Goal: Feedback & Contribution: Submit feedback/report problem

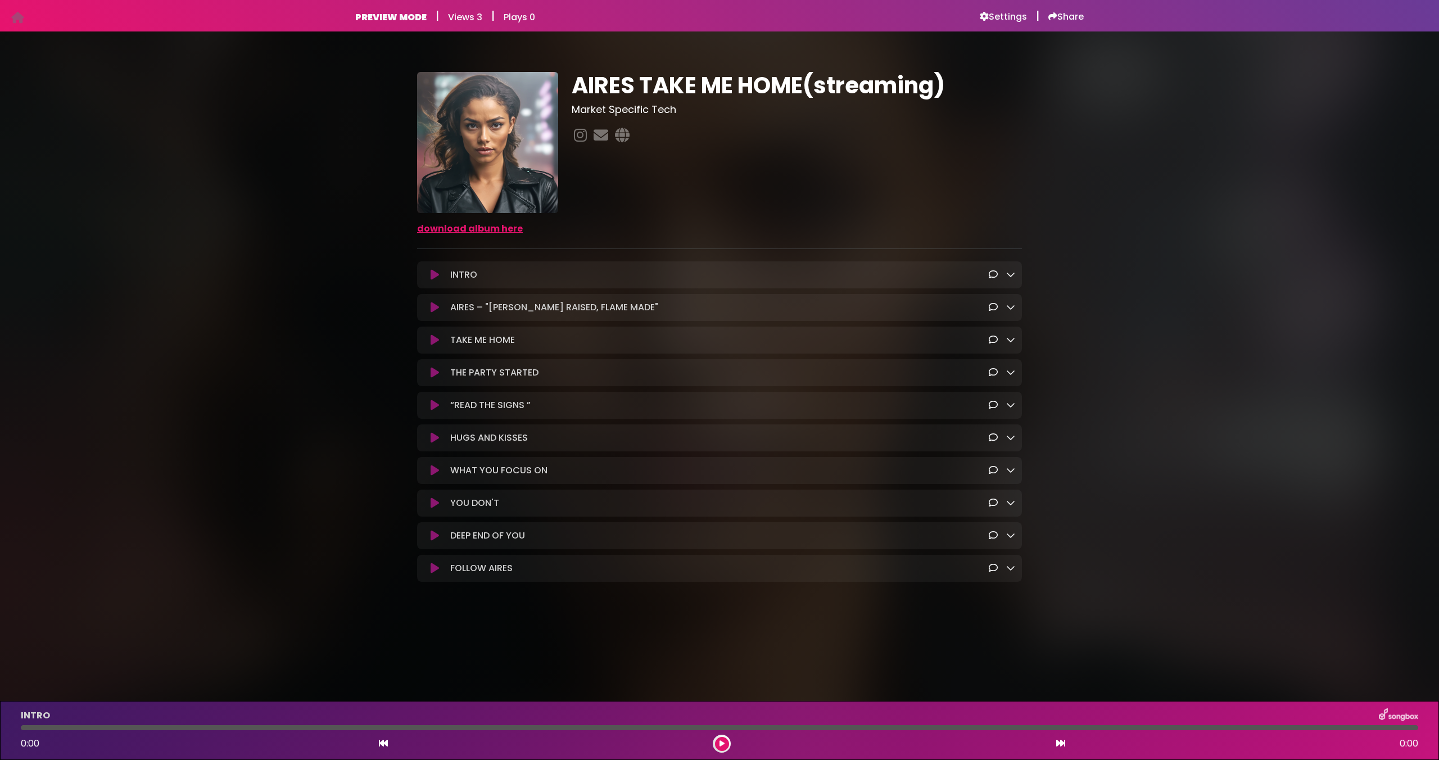
click at [435, 309] on icon at bounding box center [435, 307] width 8 height 11
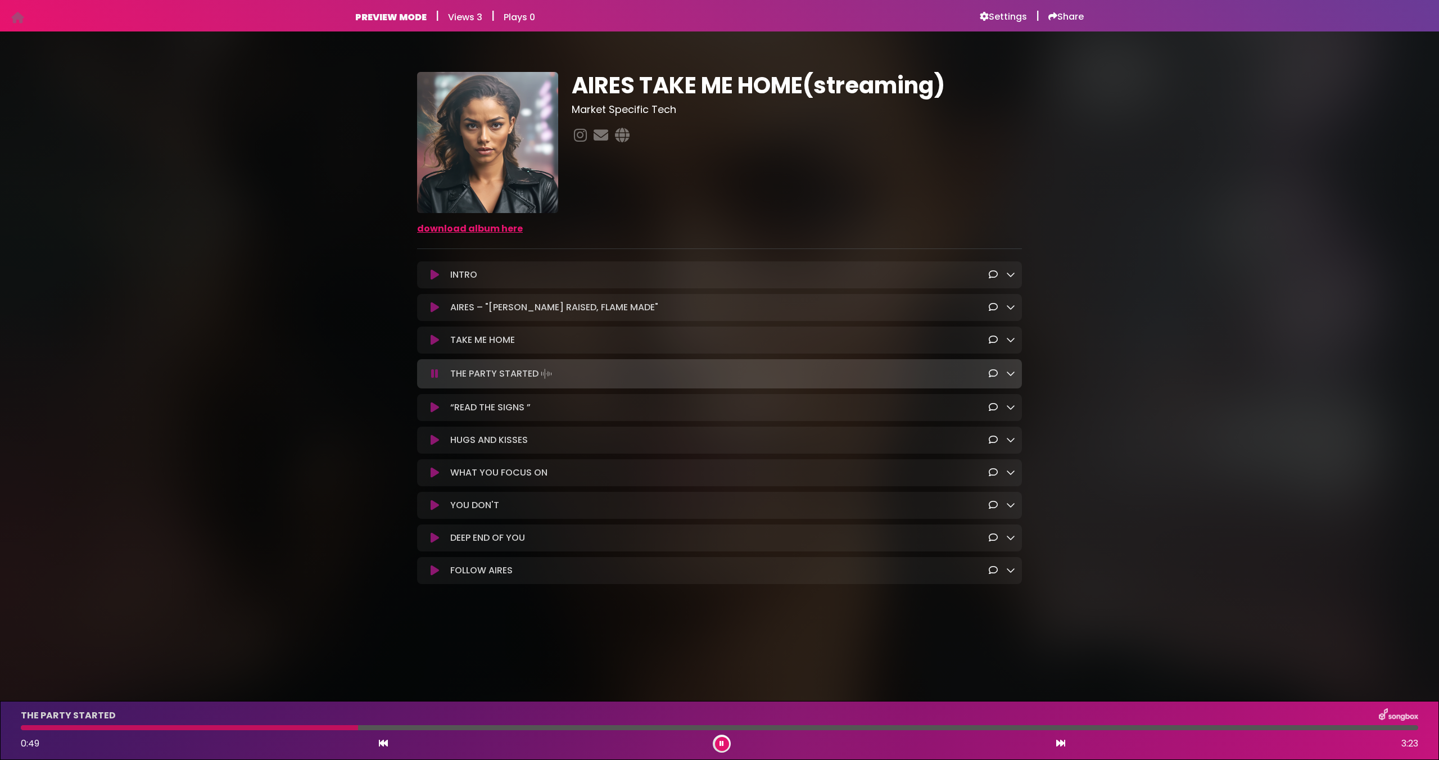
click at [990, 276] on icon at bounding box center [993, 274] width 9 height 9
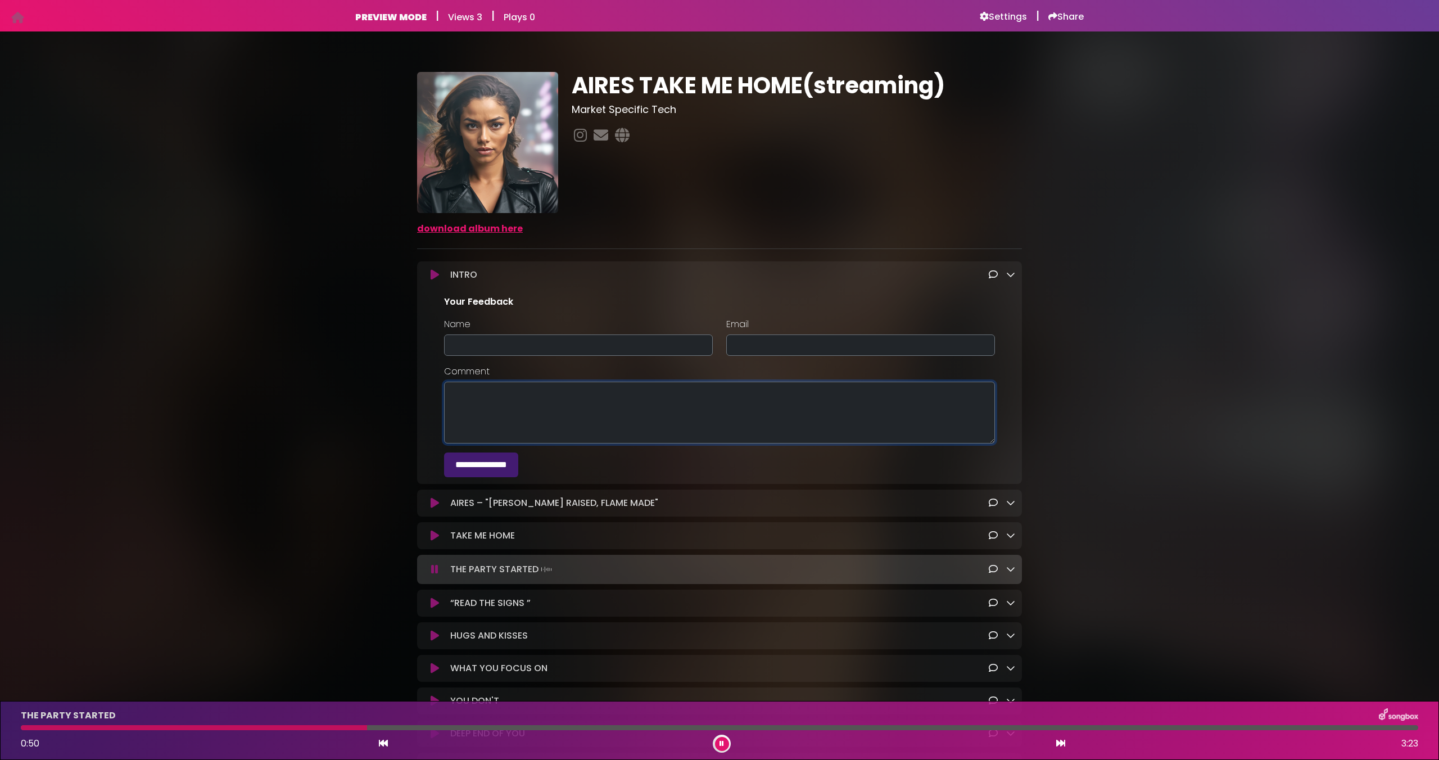
click at [727, 395] on textarea "Comment" at bounding box center [719, 413] width 551 height 62
type textarea "**********"
click at [689, 341] on input "Name" at bounding box center [578, 344] width 269 height 21
type input "**********"
click at [759, 345] on input "Email" at bounding box center [860, 344] width 269 height 21
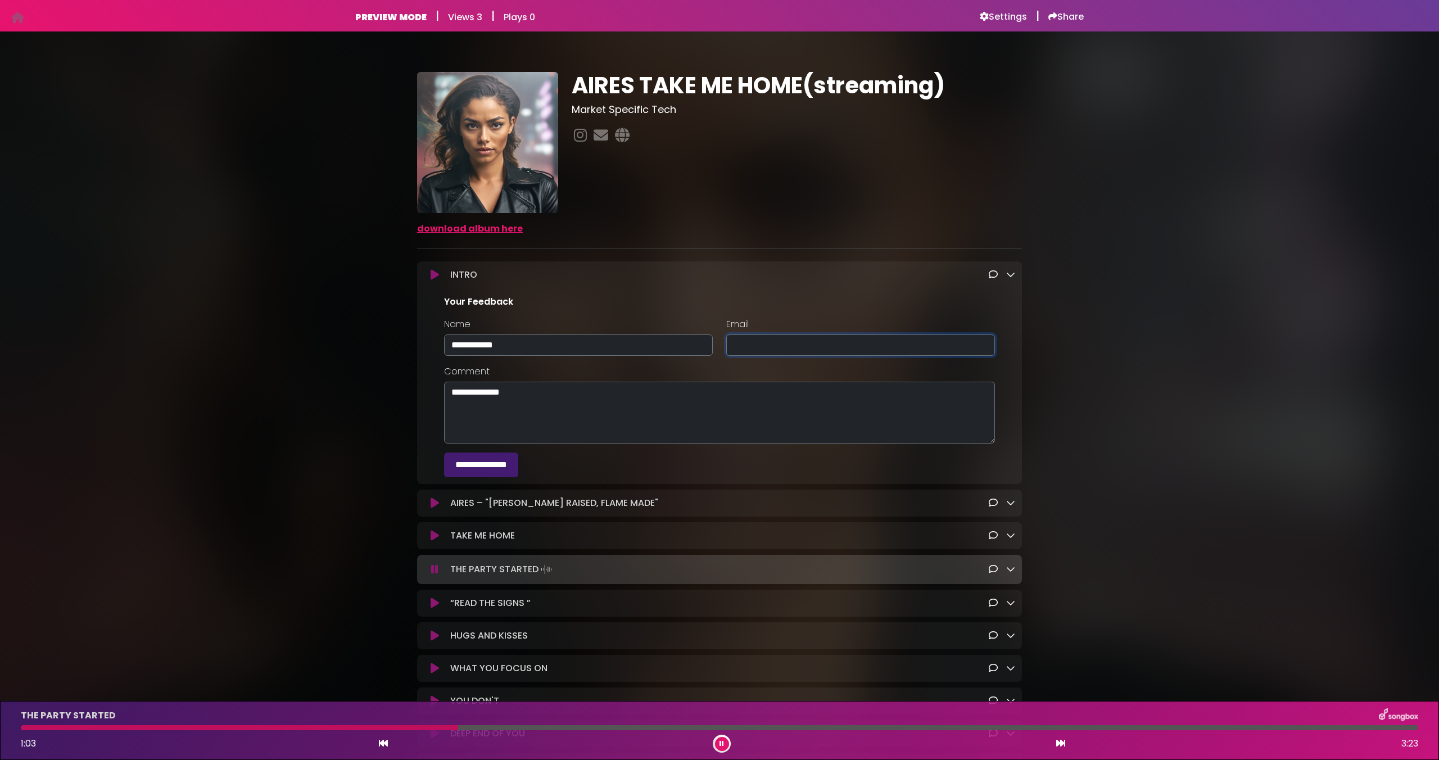
type input "**********"
drag, startPoint x: 741, startPoint y: 375, endPoint x: 731, endPoint y: 380, distance: 10.6
click at [741, 375] on div "**********" at bounding box center [719, 404] width 564 height 79
click at [513, 473] on input "**********" at bounding box center [481, 464] width 74 height 25
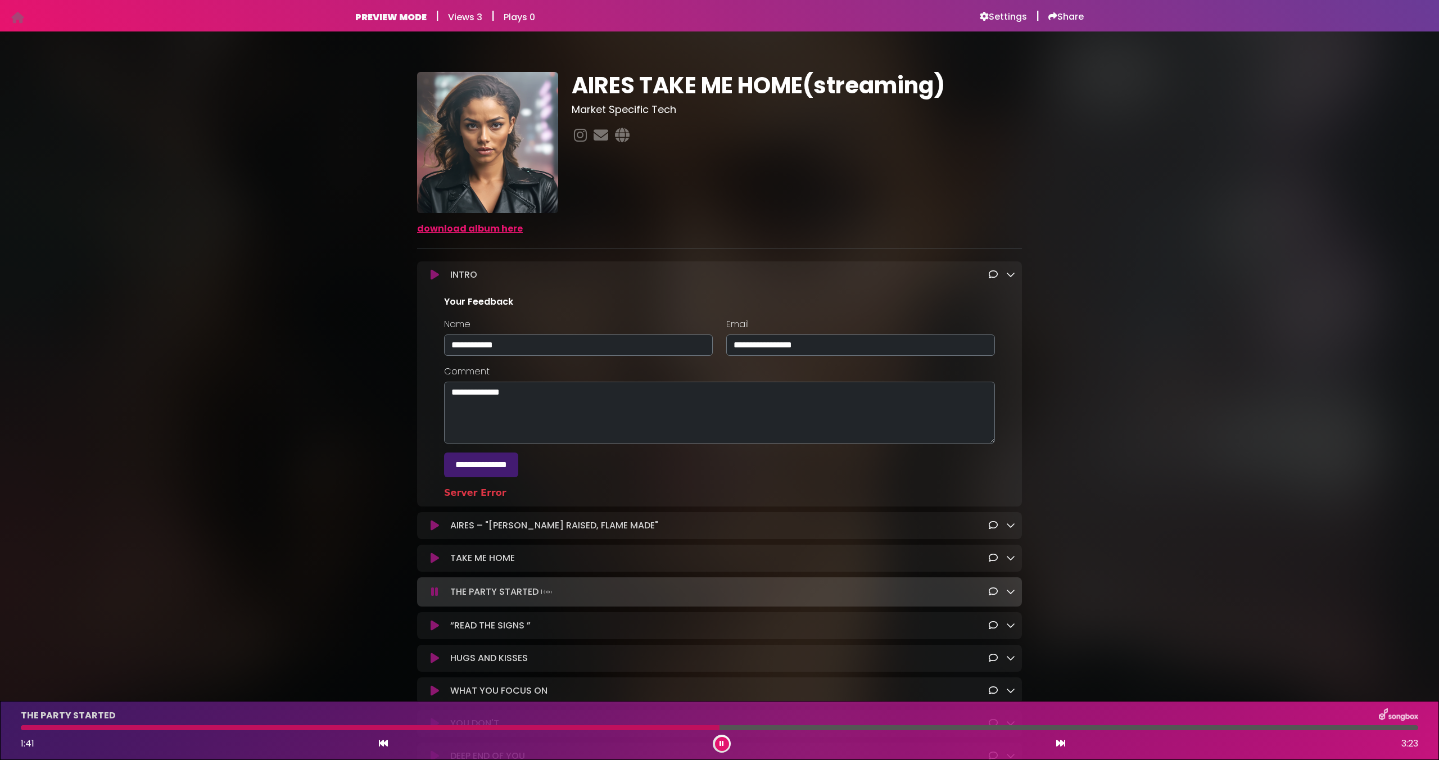
click at [1011, 277] on icon at bounding box center [1010, 274] width 9 height 9
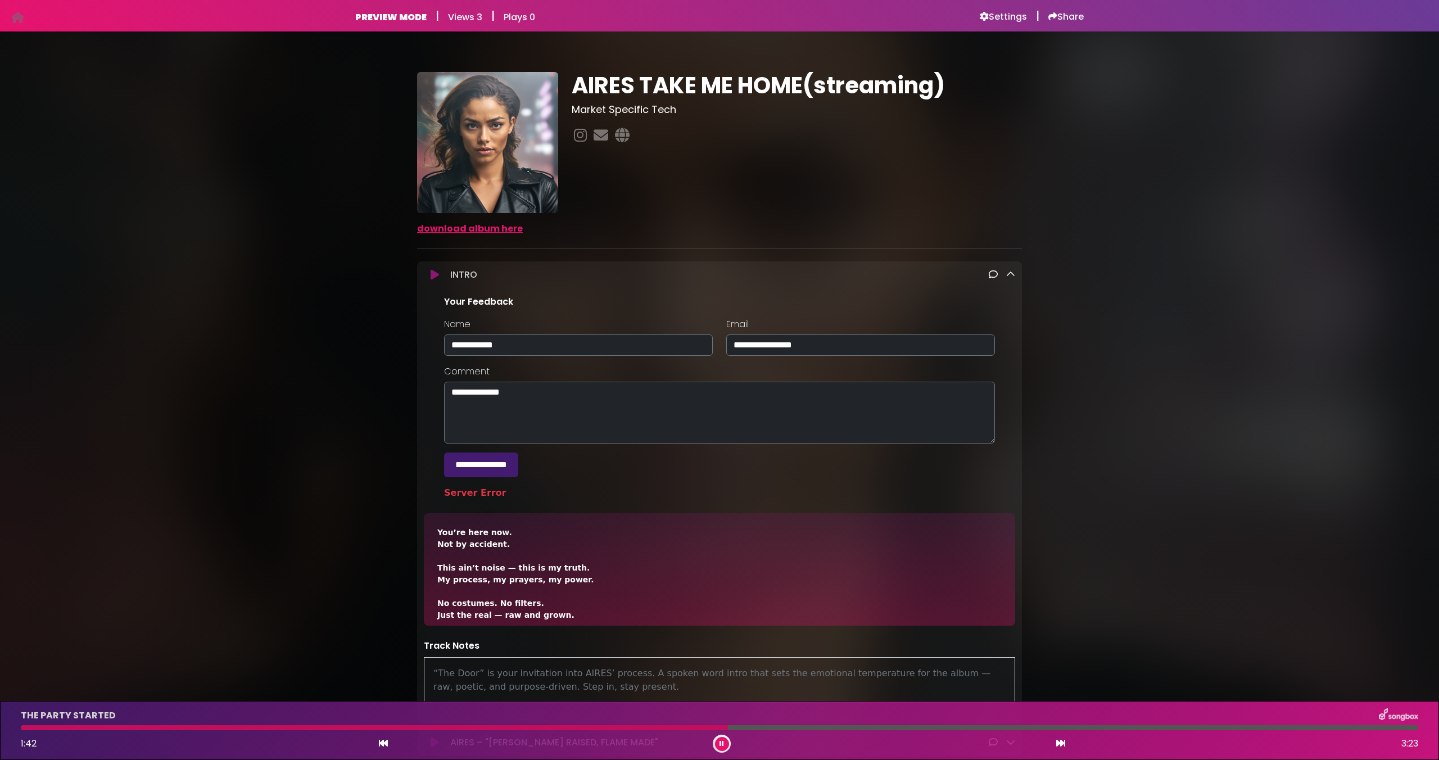
click at [1011, 277] on icon at bounding box center [1010, 274] width 9 height 9
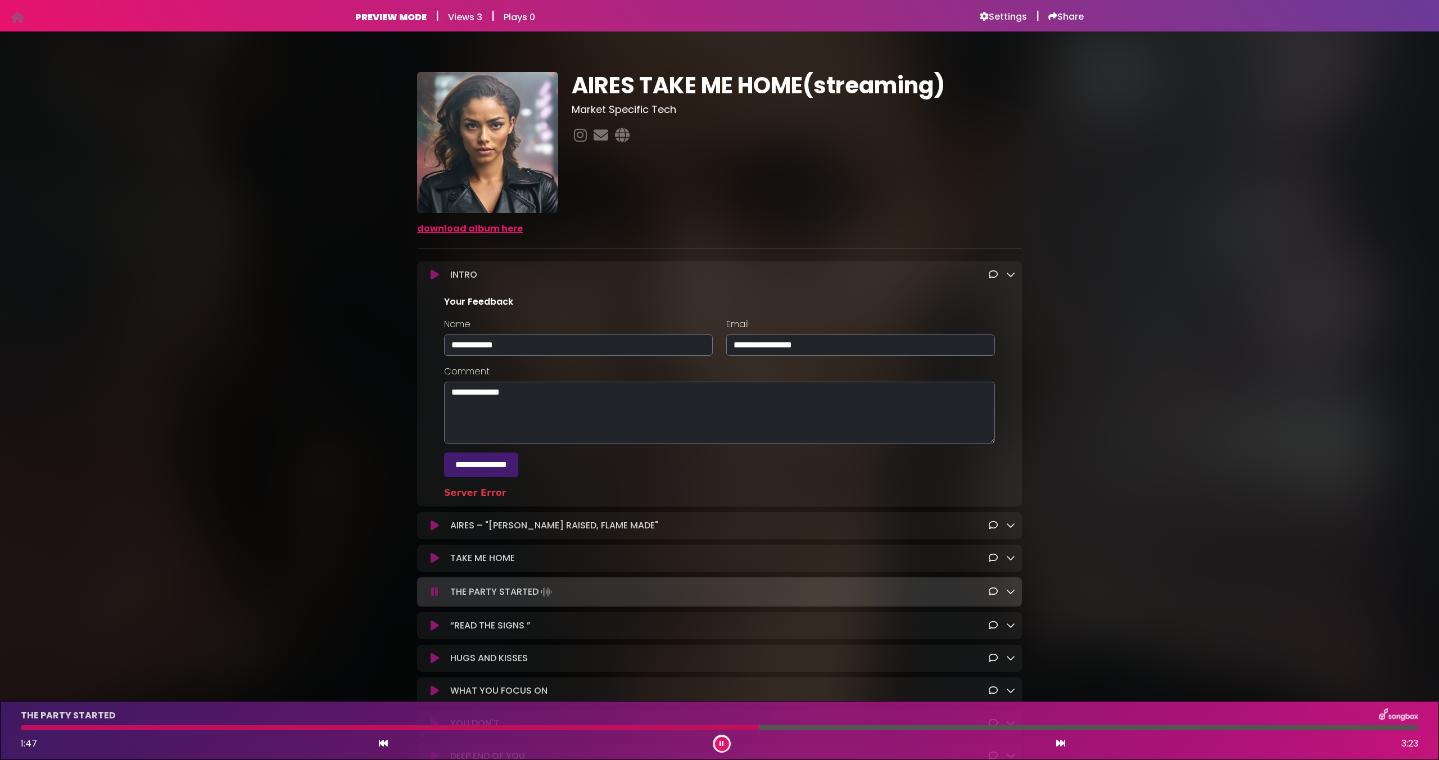
click at [435, 280] on div "INTRO Loading Track..." at bounding box center [719, 274] width 591 height 13
click at [434, 278] on icon at bounding box center [435, 274] width 8 height 11
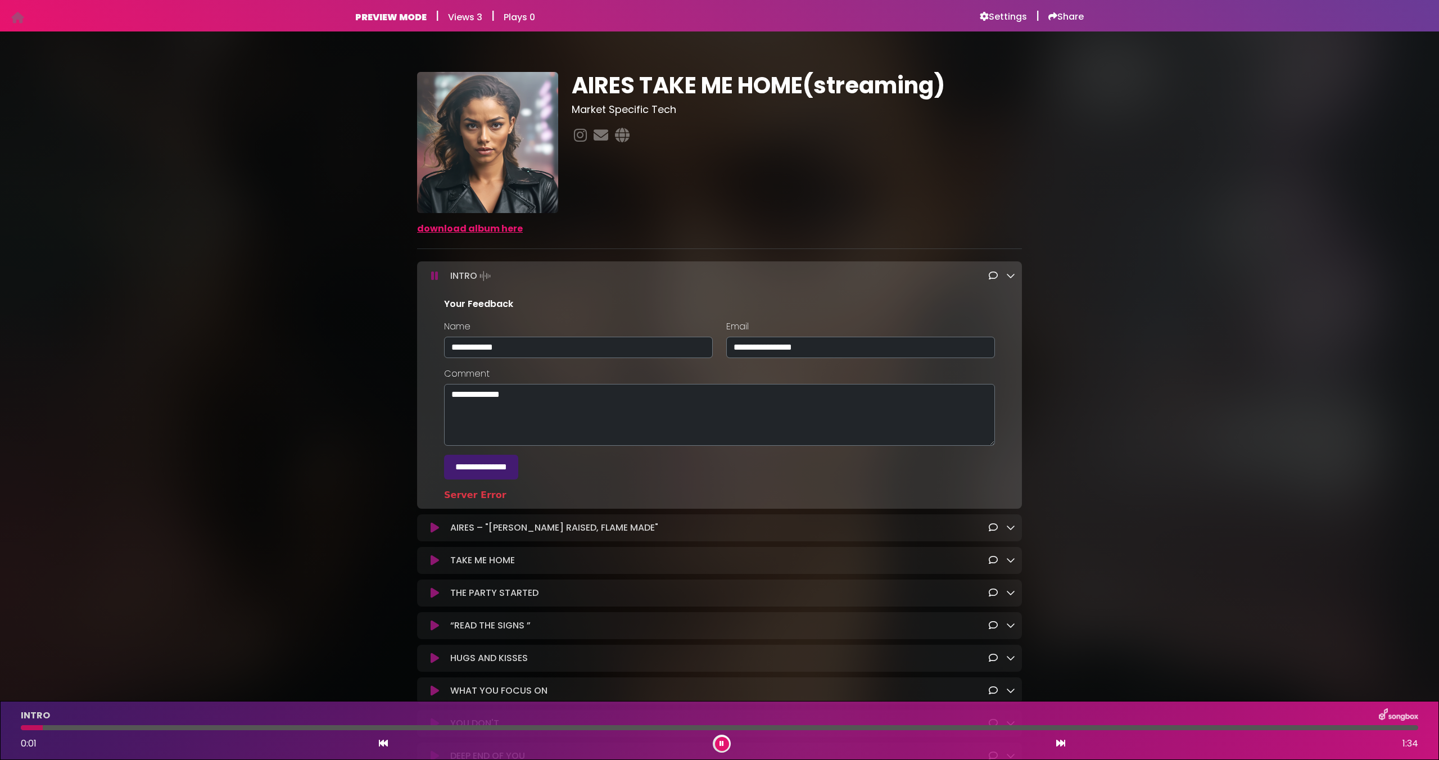
click at [439, 529] on button at bounding box center [435, 527] width 22 height 11
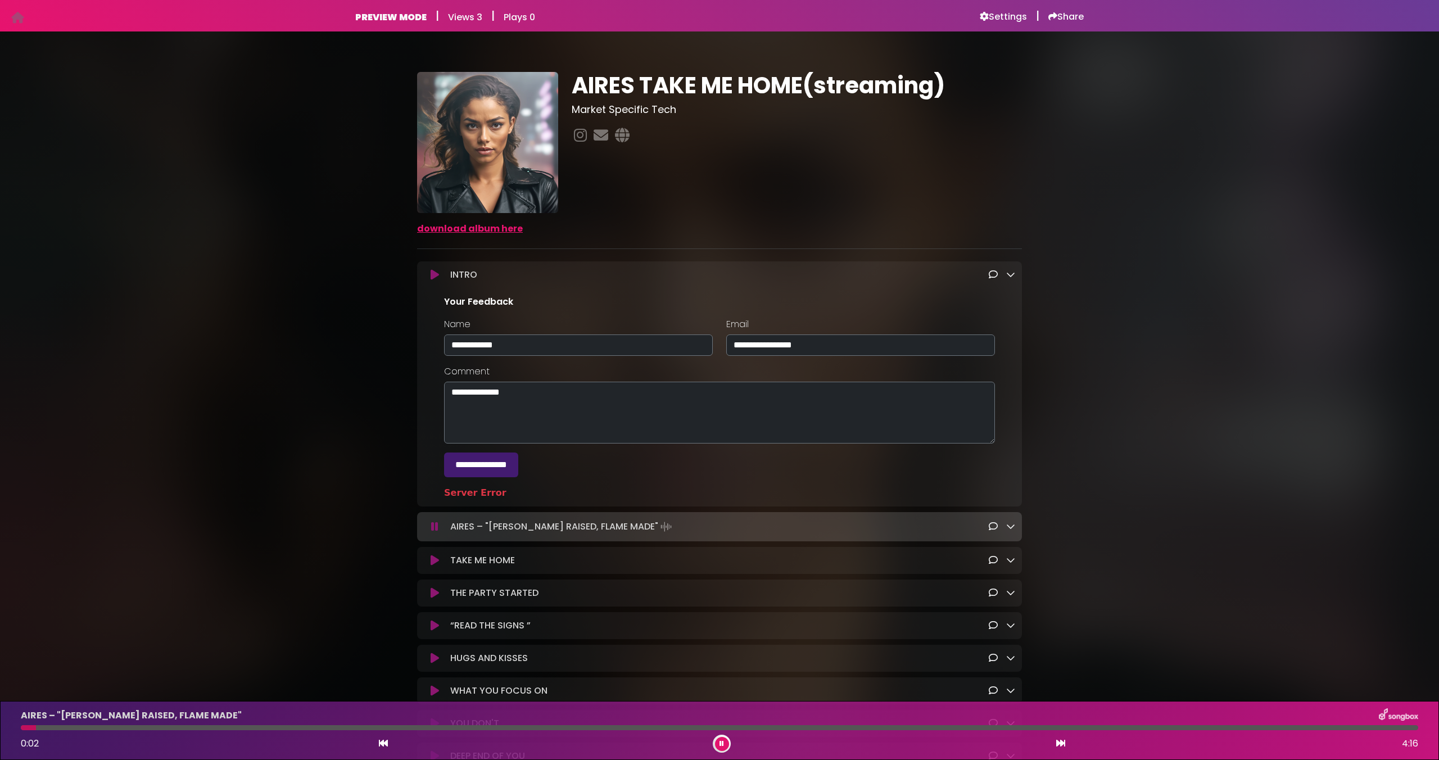
click at [1009, 273] on icon at bounding box center [1010, 274] width 9 height 9
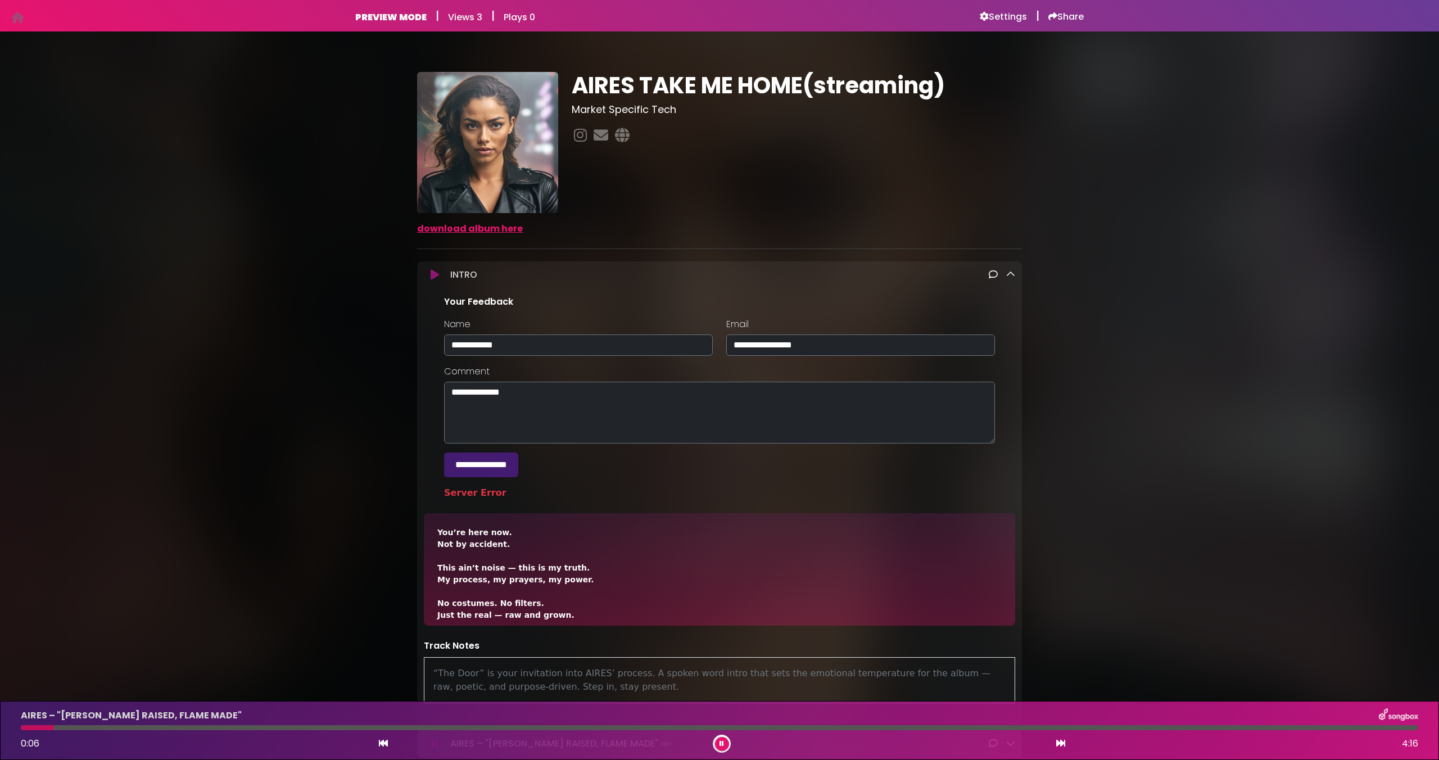
click at [439, 275] on button at bounding box center [435, 274] width 22 height 11
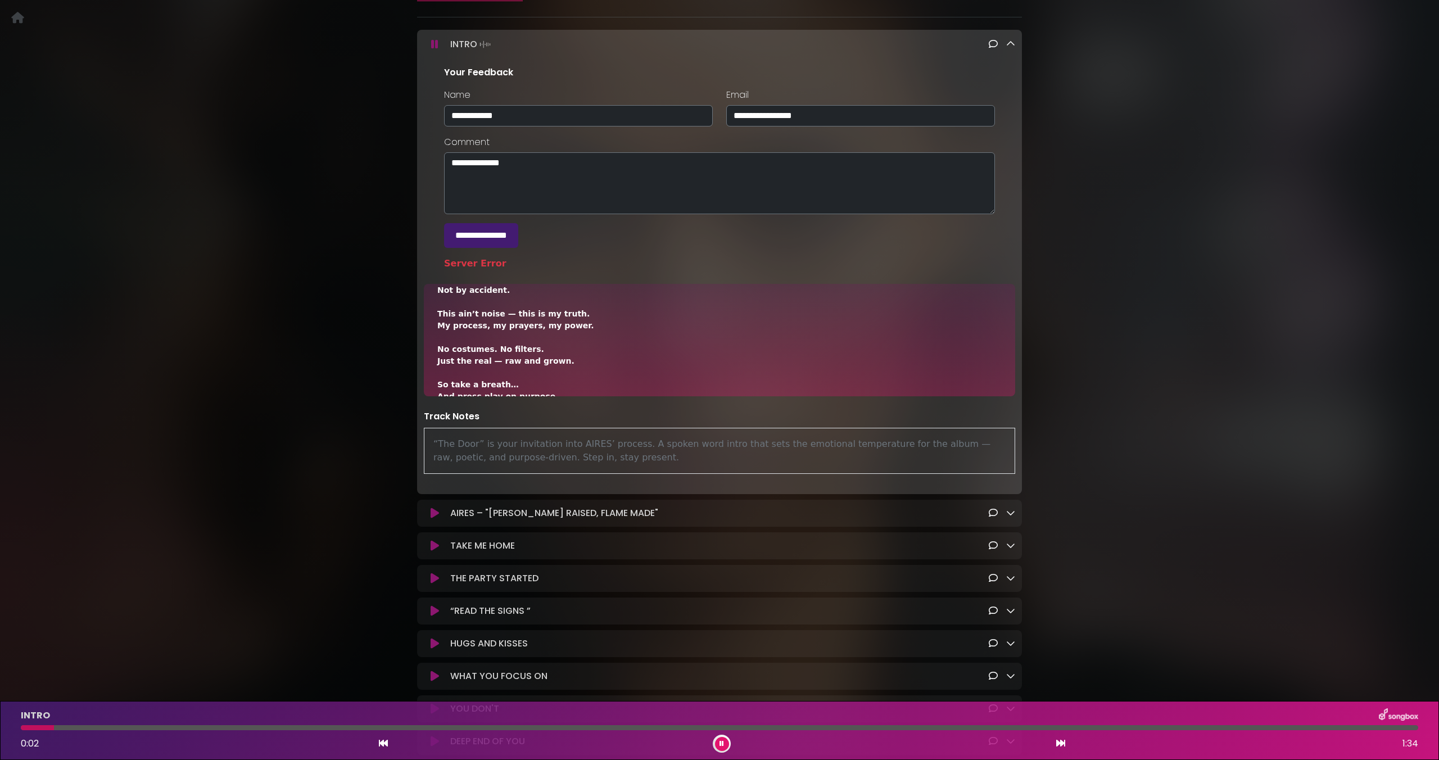
scroll to position [31, 0]
click at [1009, 45] on icon at bounding box center [1010, 43] width 9 height 9
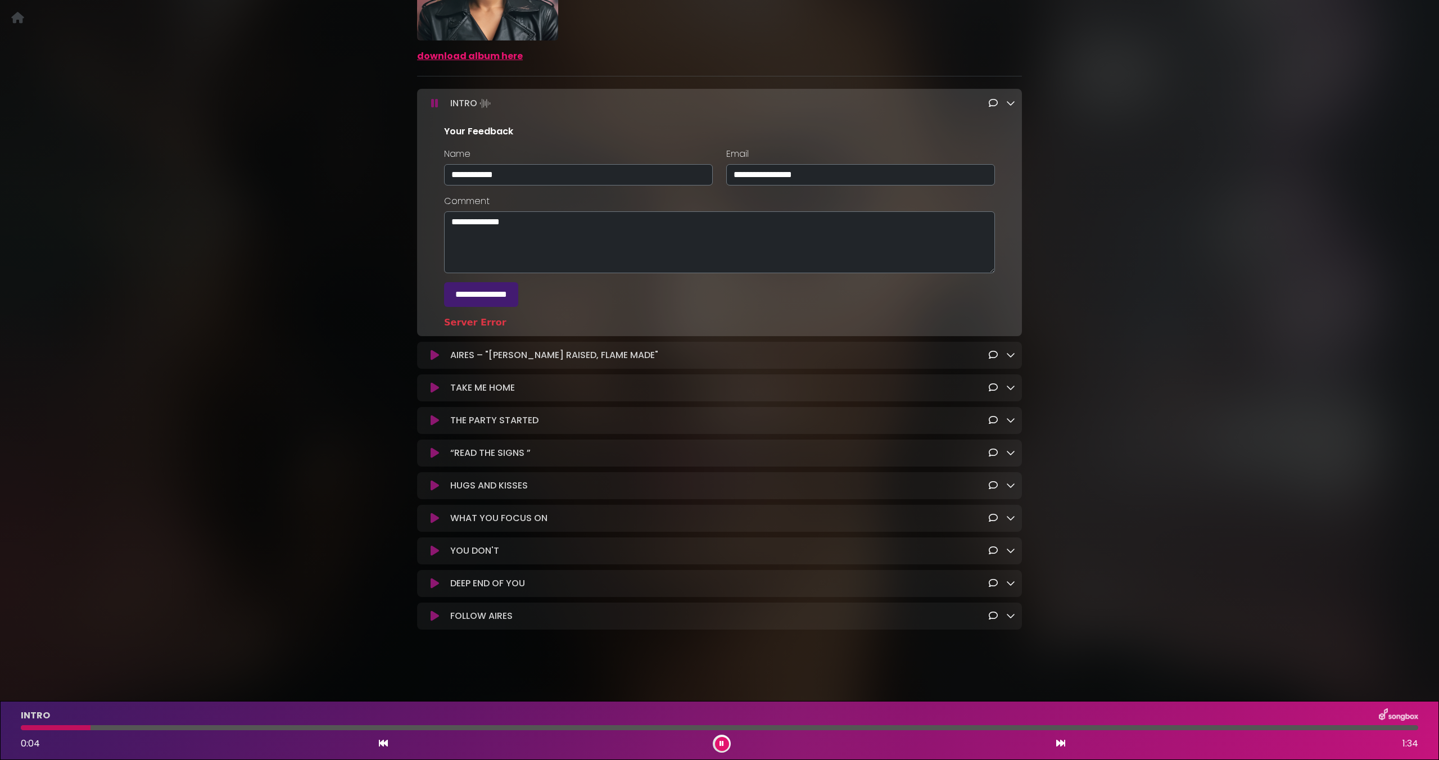
scroll to position [176, 0]
click at [1011, 102] on icon at bounding box center [1010, 102] width 9 height 9
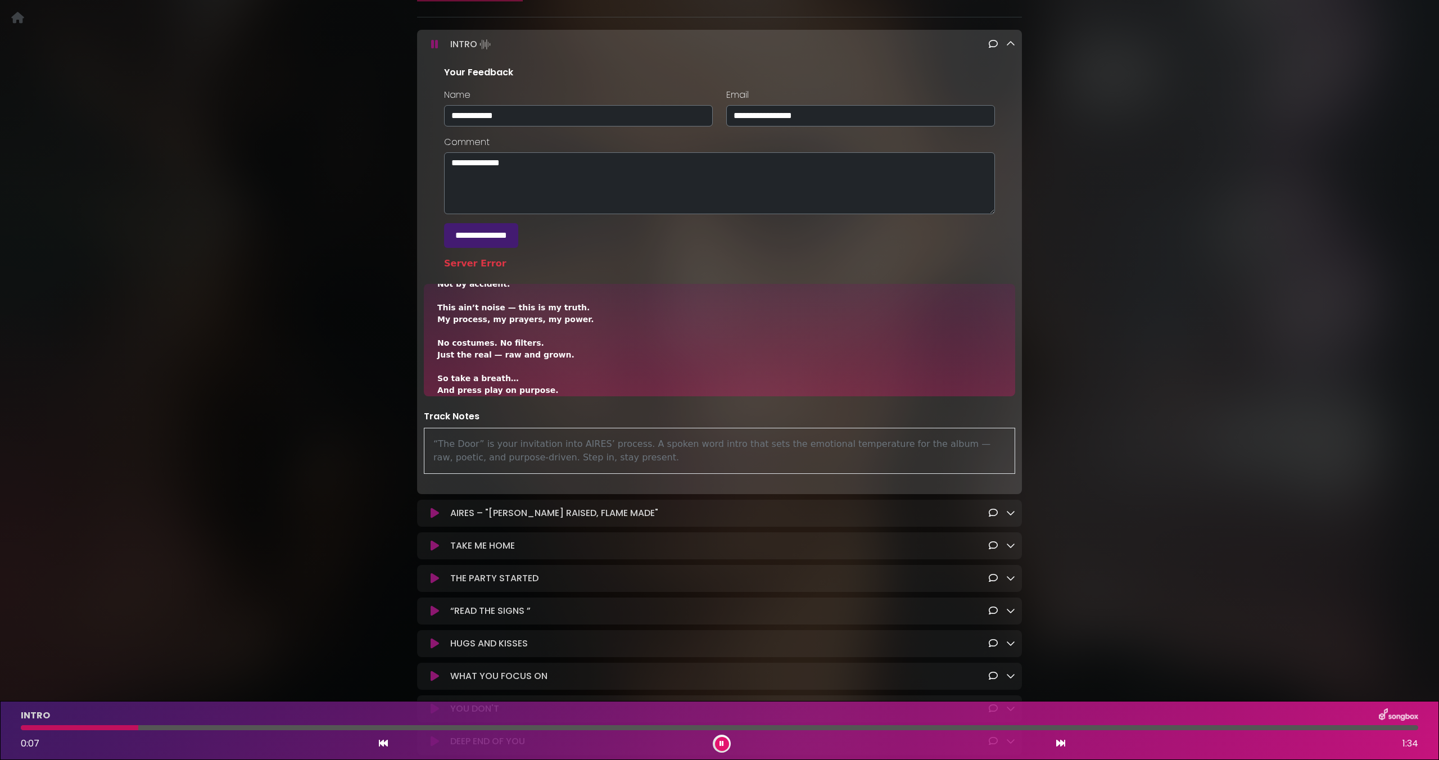
click at [1012, 40] on icon at bounding box center [1010, 43] width 9 height 9
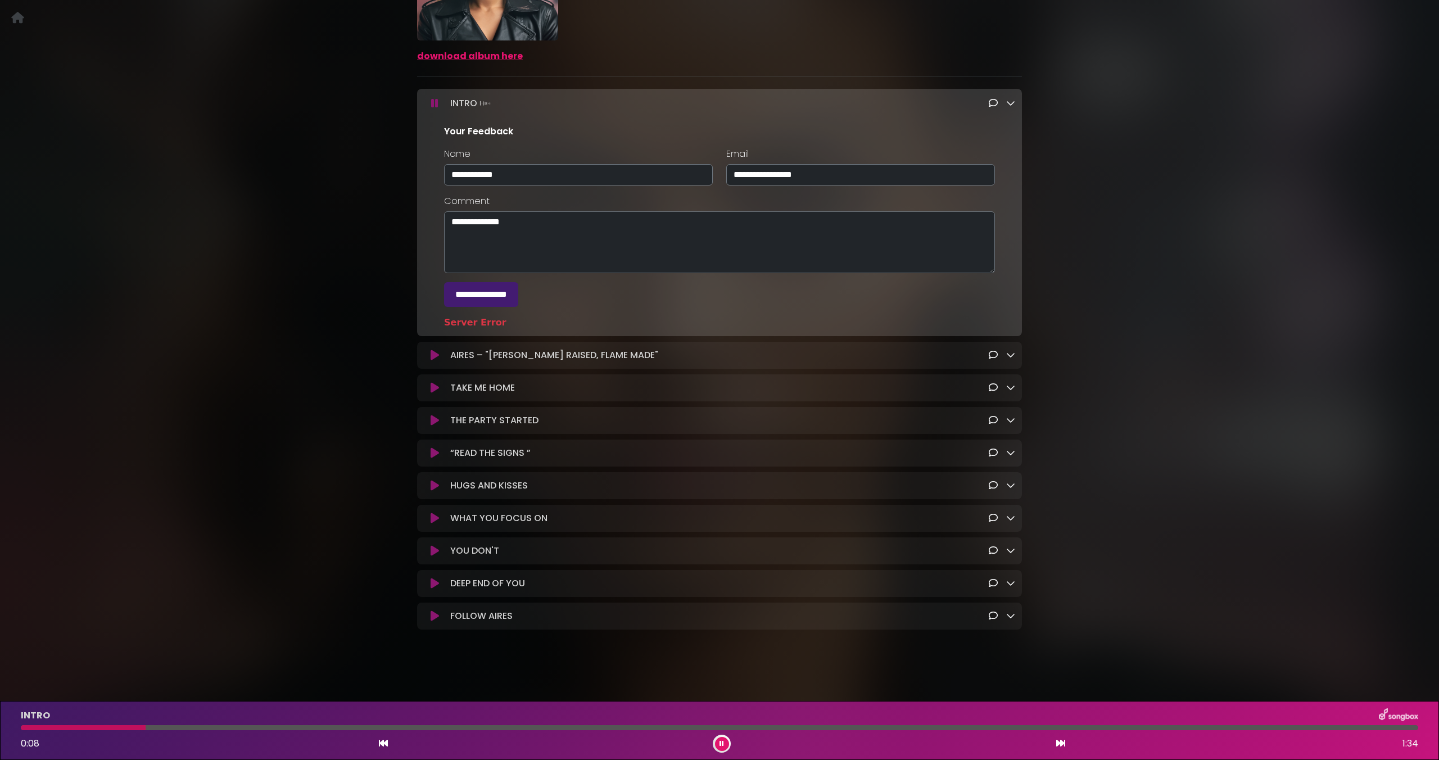
scroll to position [176, 0]
click at [518, 291] on input "**********" at bounding box center [481, 294] width 74 height 25
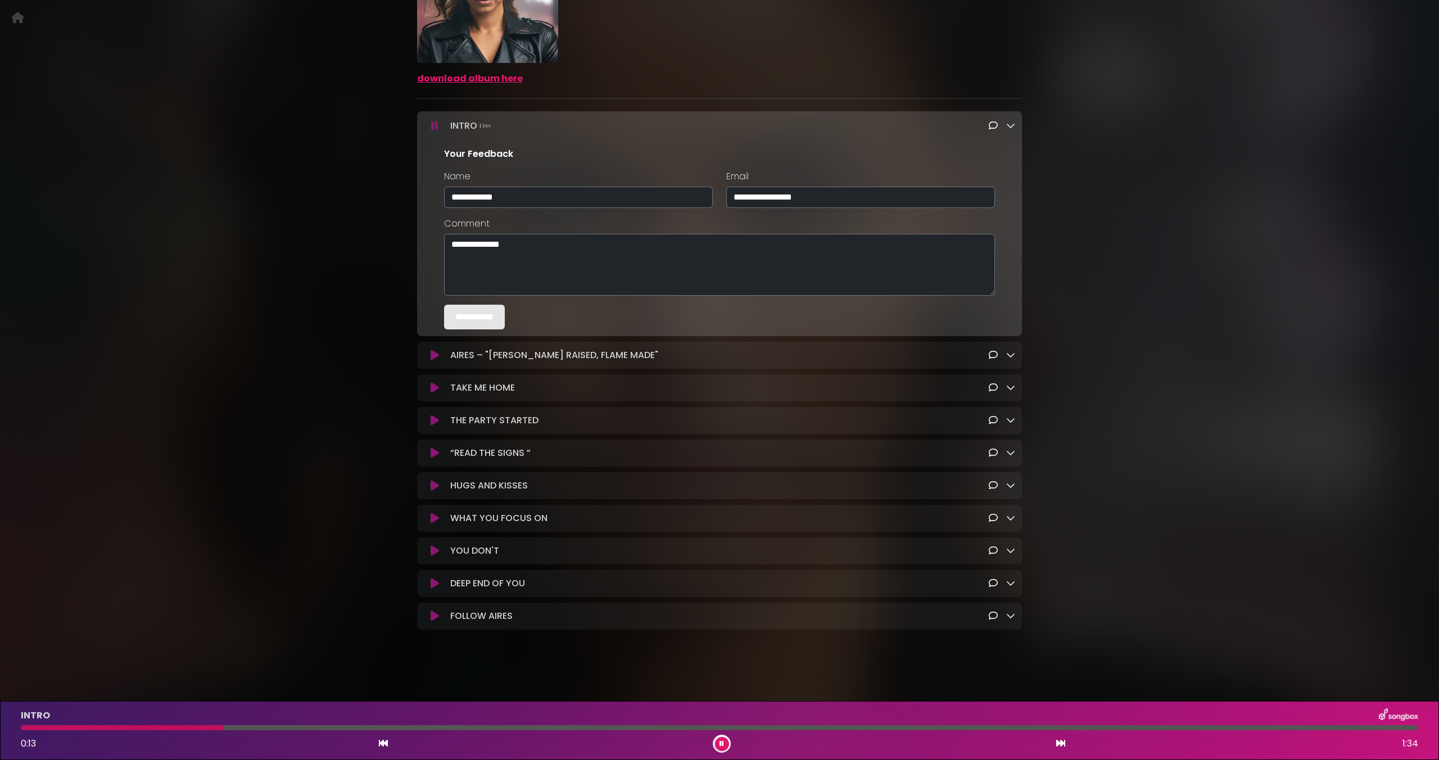
type input "**********"
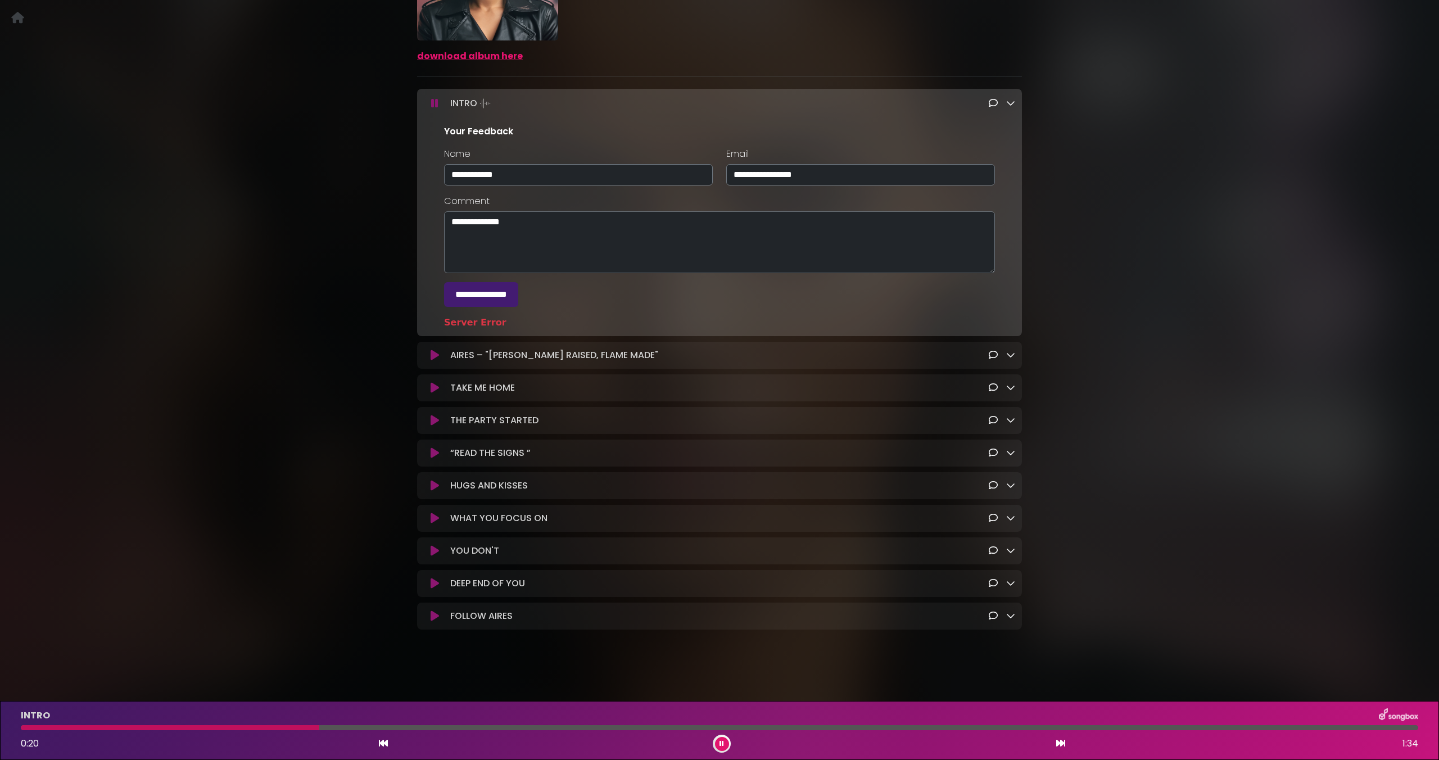
click at [436, 385] on icon at bounding box center [435, 387] width 8 height 11
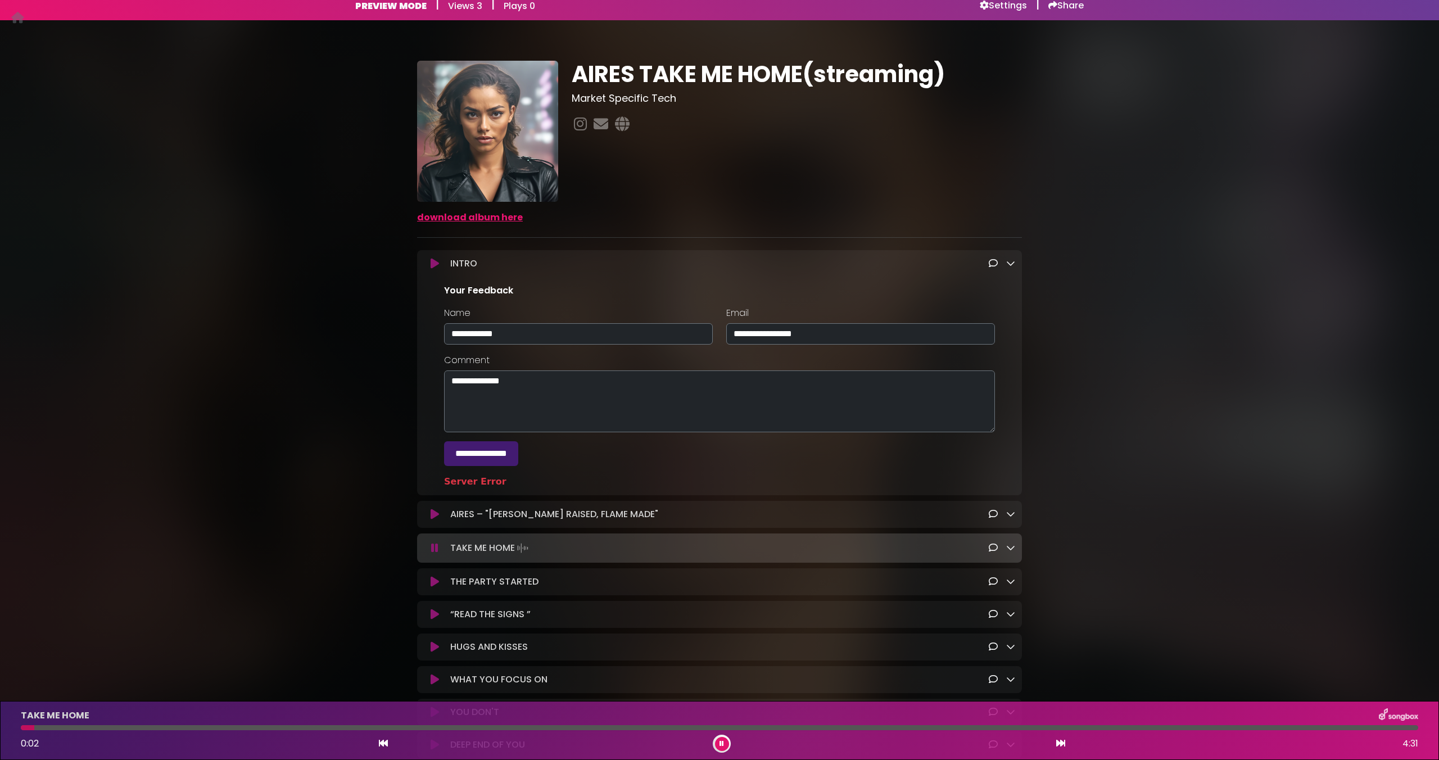
scroll to position [11, 0]
click at [494, 221] on link "download album here" at bounding box center [470, 217] width 106 height 13
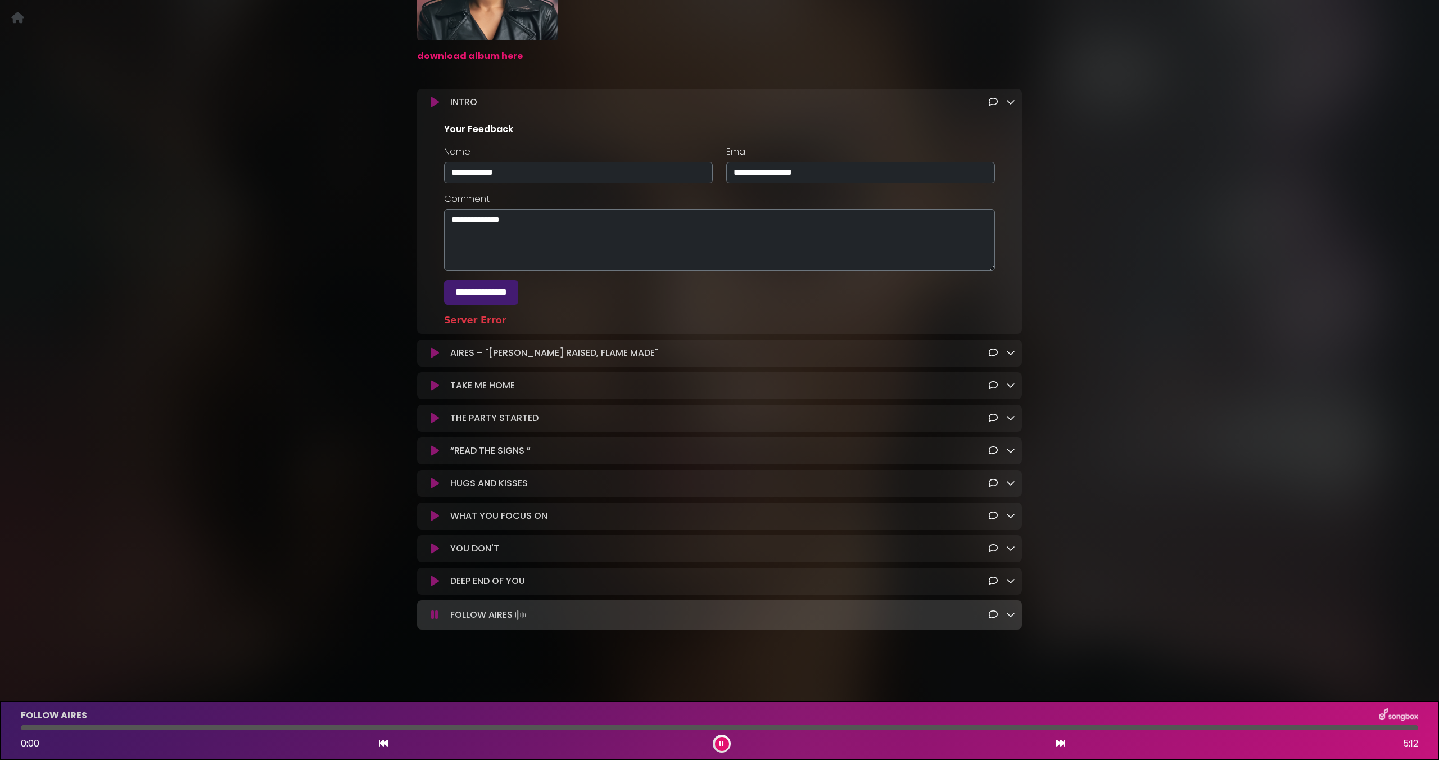
scroll to position [176, 0]
click at [1352, 718] on div "FOLLOW AIRES" at bounding box center [719, 715] width 1411 height 15
click at [1015, 618] on icon at bounding box center [1010, 614] width 9 height 9
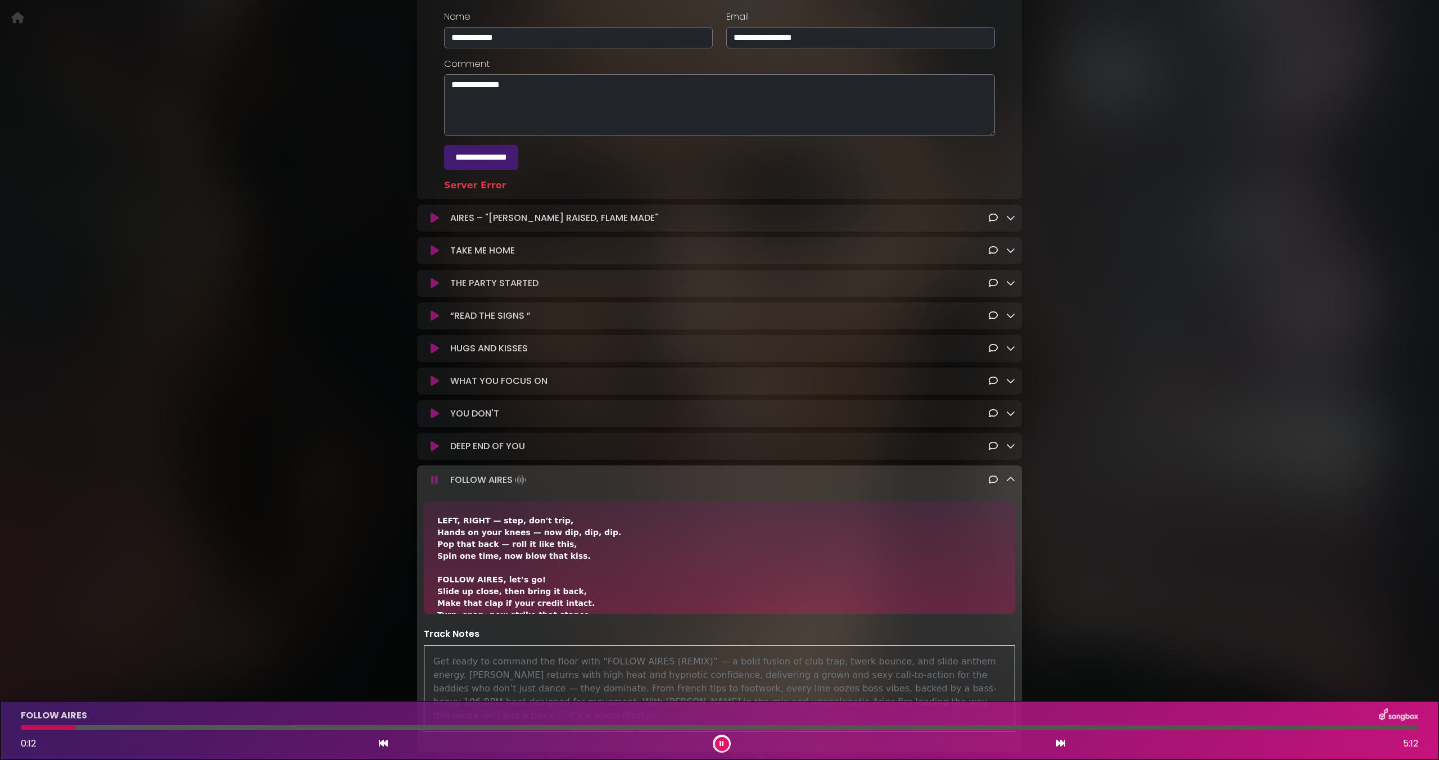
scroll to position [304, 0]
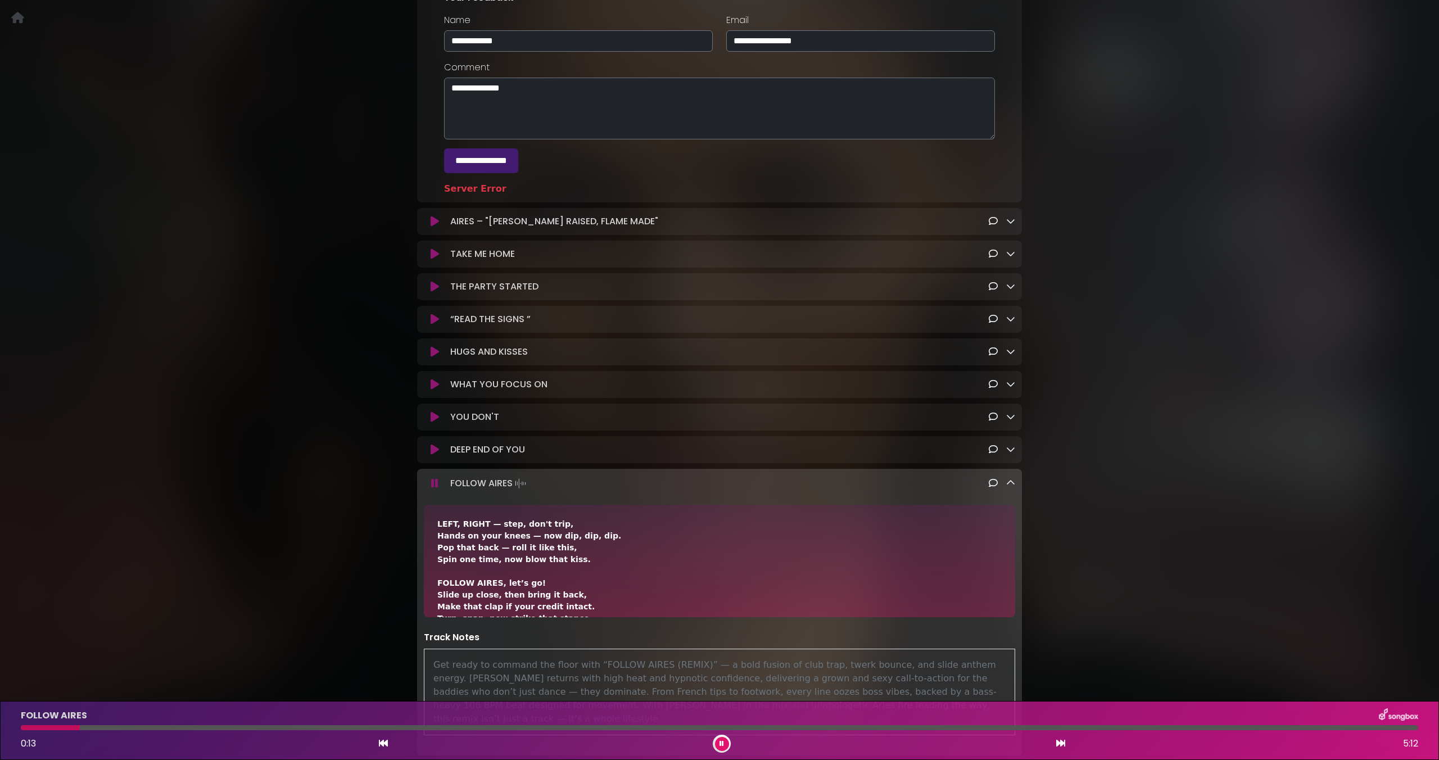
click at [1011, 490] on link at bounding box center [1010, 483] width 9 height 13
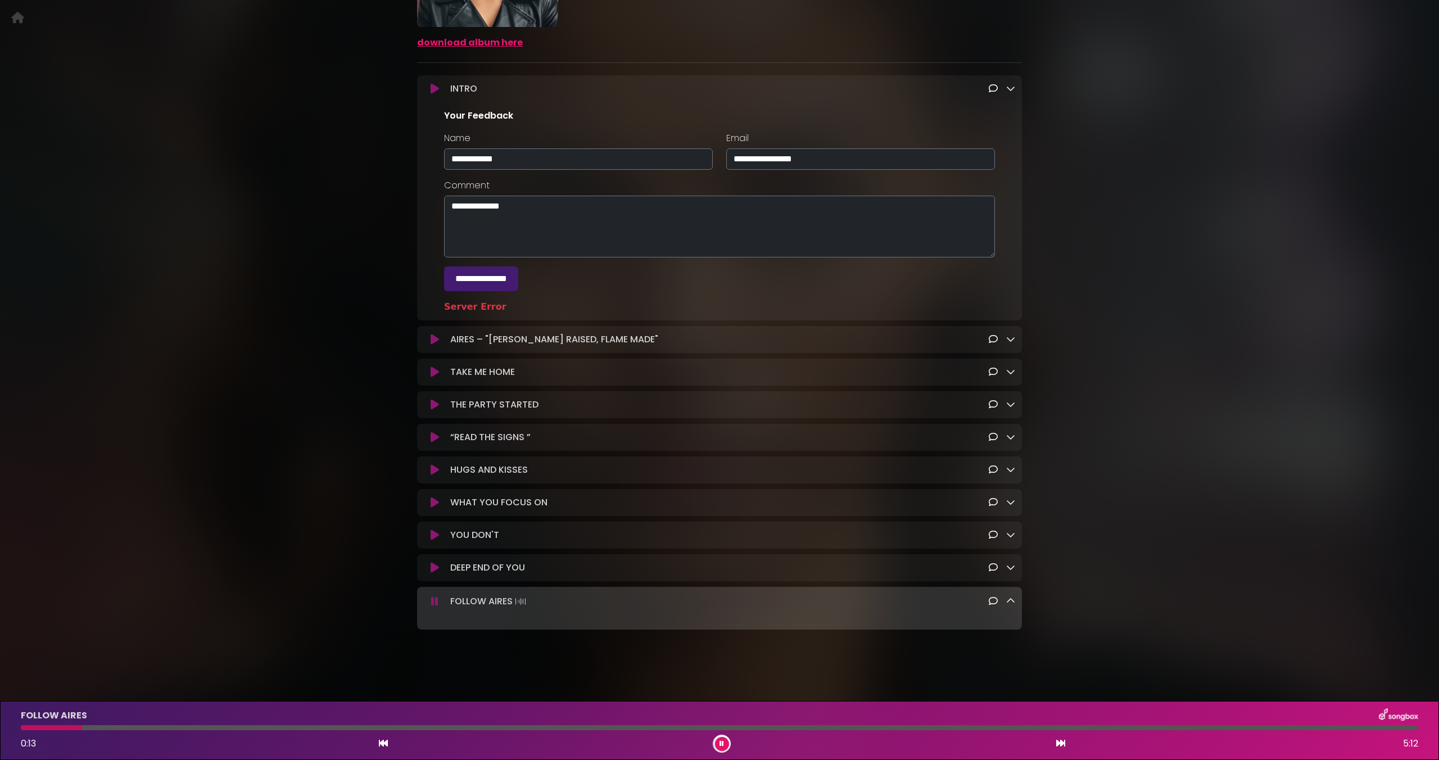
scroll to position [176, 0]
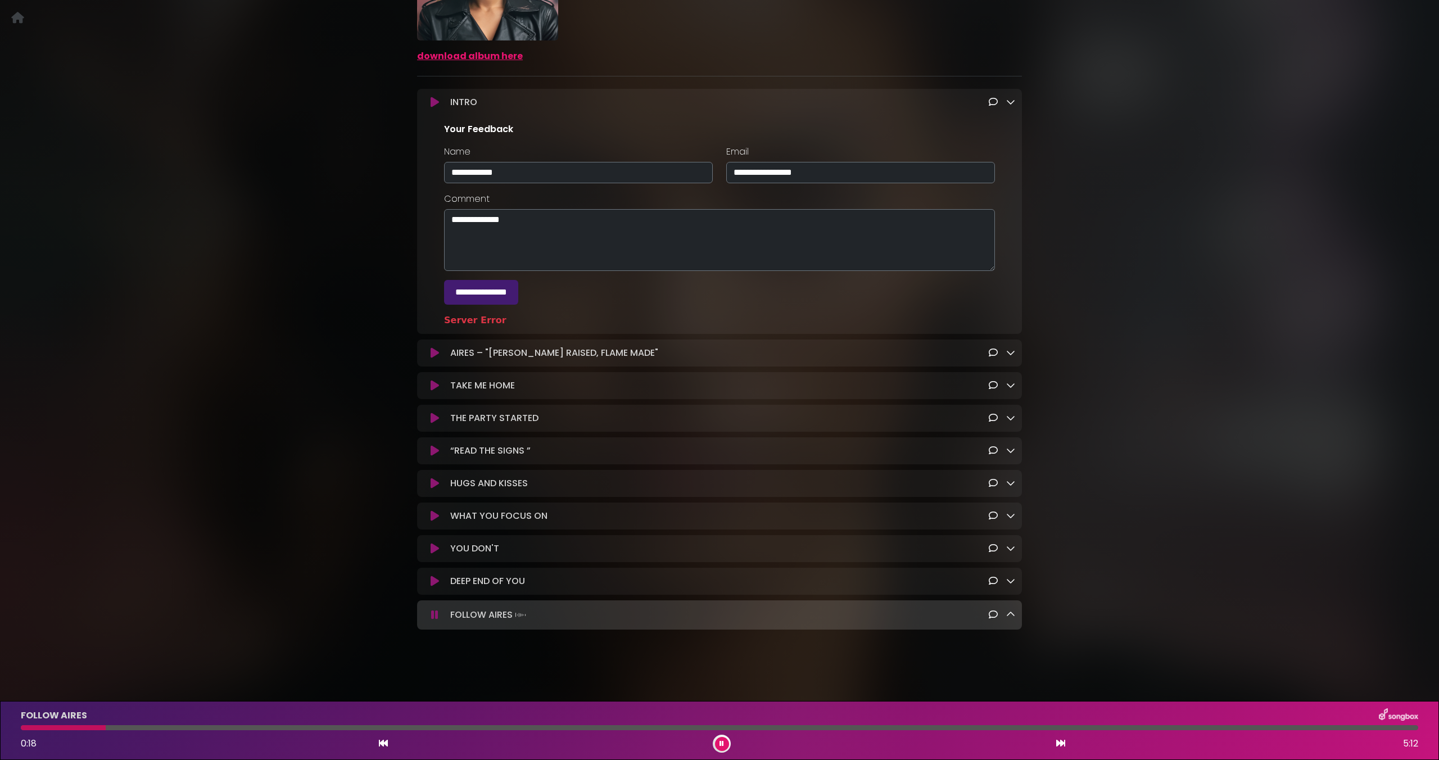
click at [1366, 641] on div "AIRES TAKE ME HOME(streaming) Market Specific Tech ×" at bounding box center [719, 260] width 1439 height 776
click at [1133, 60] on div "AIRES TAKE ME HOME(streaming) Market Specific Tech ×" at bounding box center [719, 260] width 1439 height 776
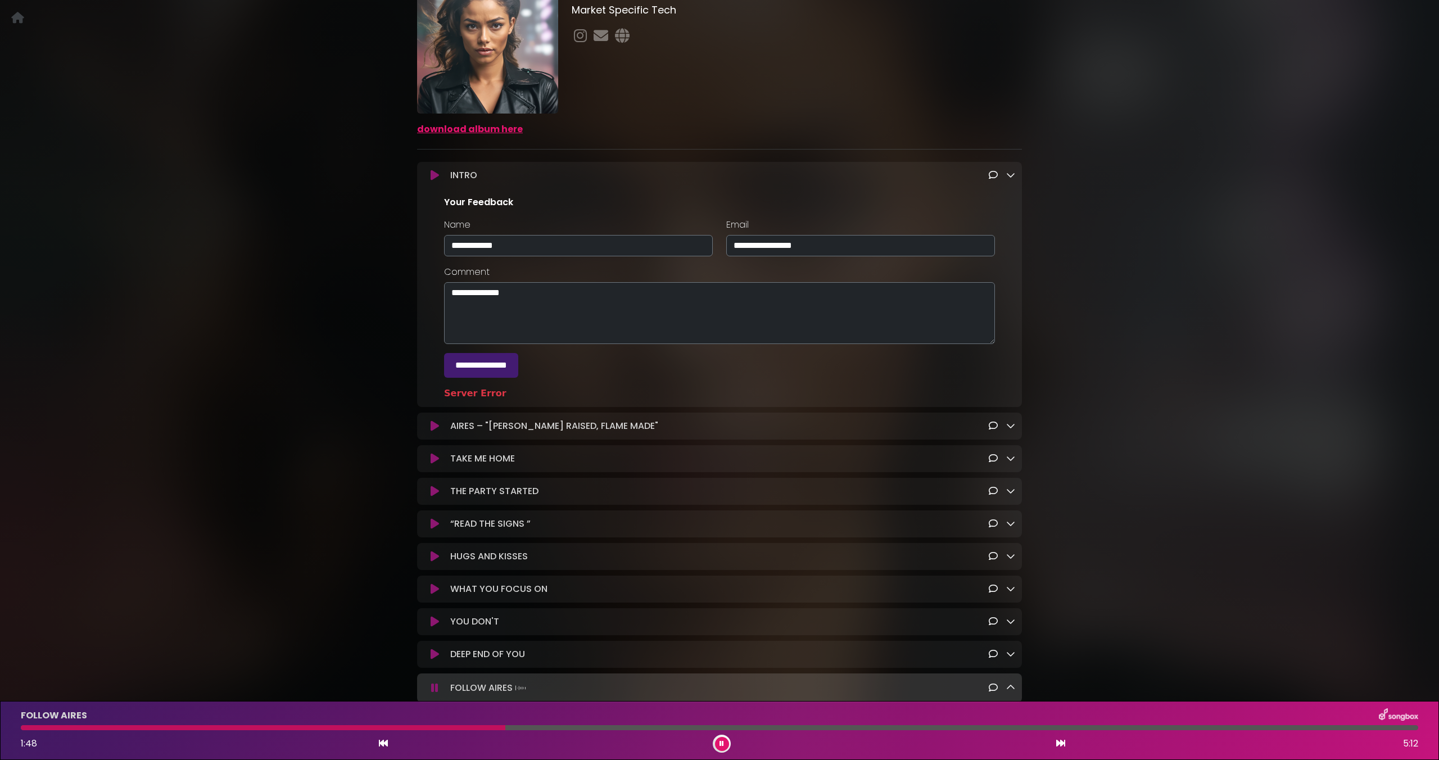
scroll to position [113, 0]
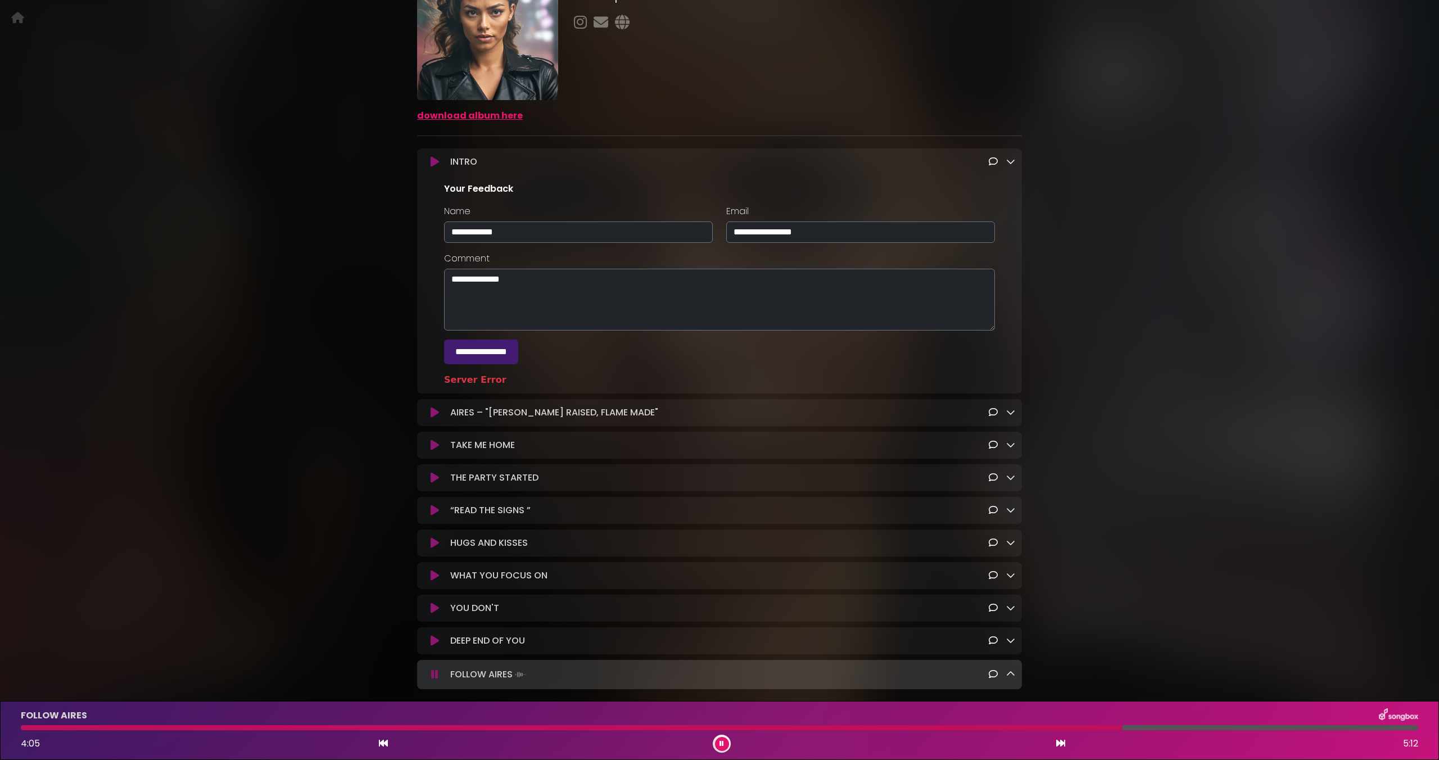
click at [1379, 716] on img at bounding box center [1398, 715] width 39 height 15
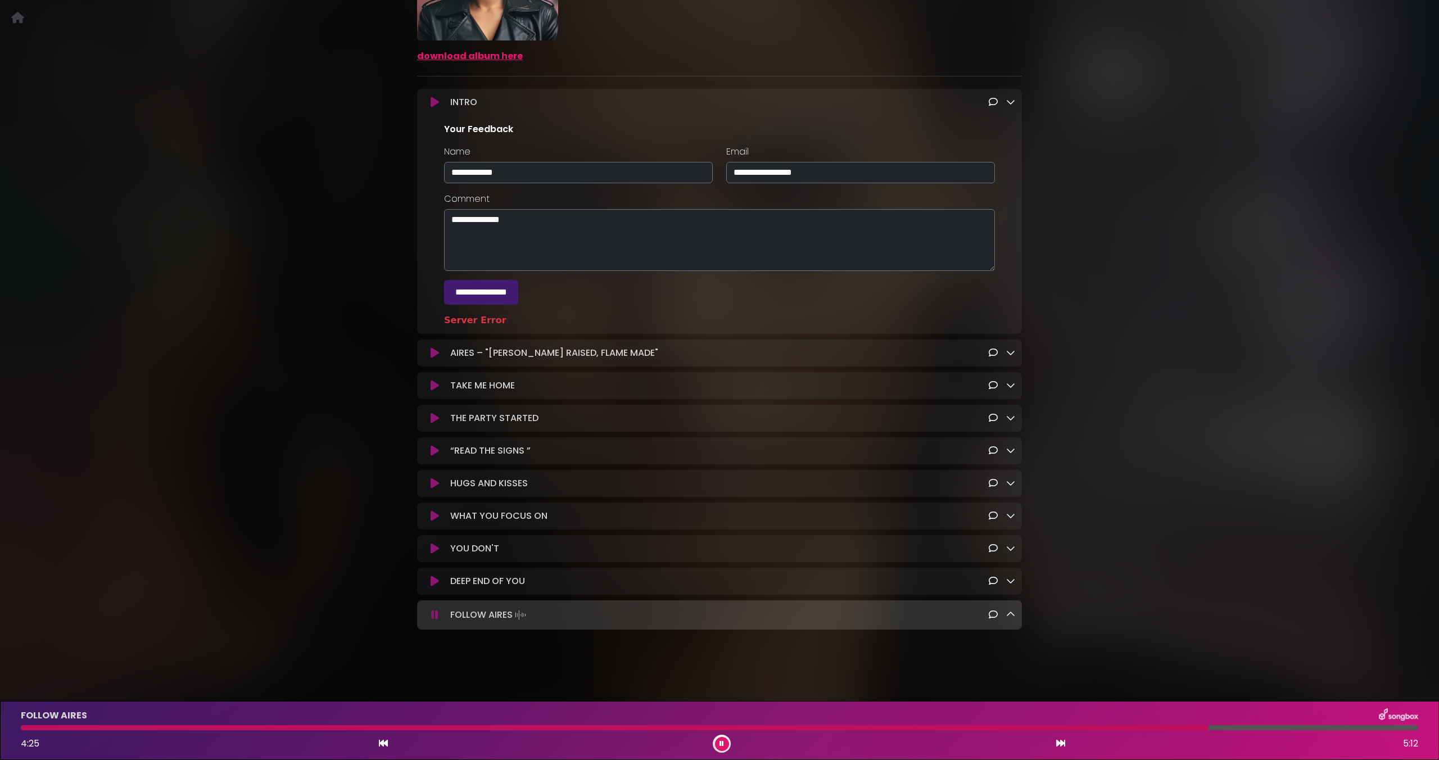
drag, startPoint x: 999, startPoint y: 98, endPoint x: 993, endPoint y: 99, distance: 5.9
click at [998, 98] on div at bounding box center [1002, 102] width 26 height 13
click at [993, 99] on icon at bounding box center [993, 101] width 9 height 9
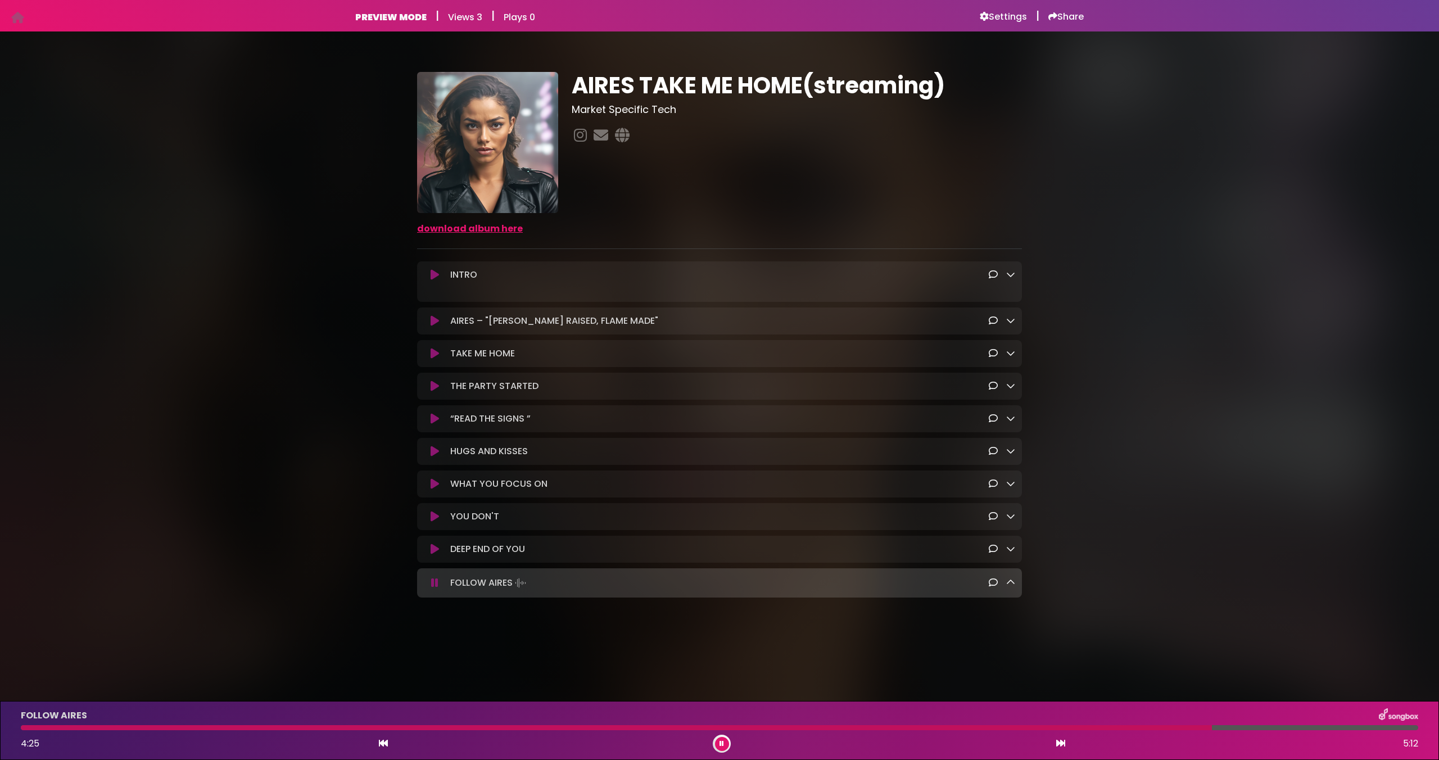
scroll to position [0, 0]
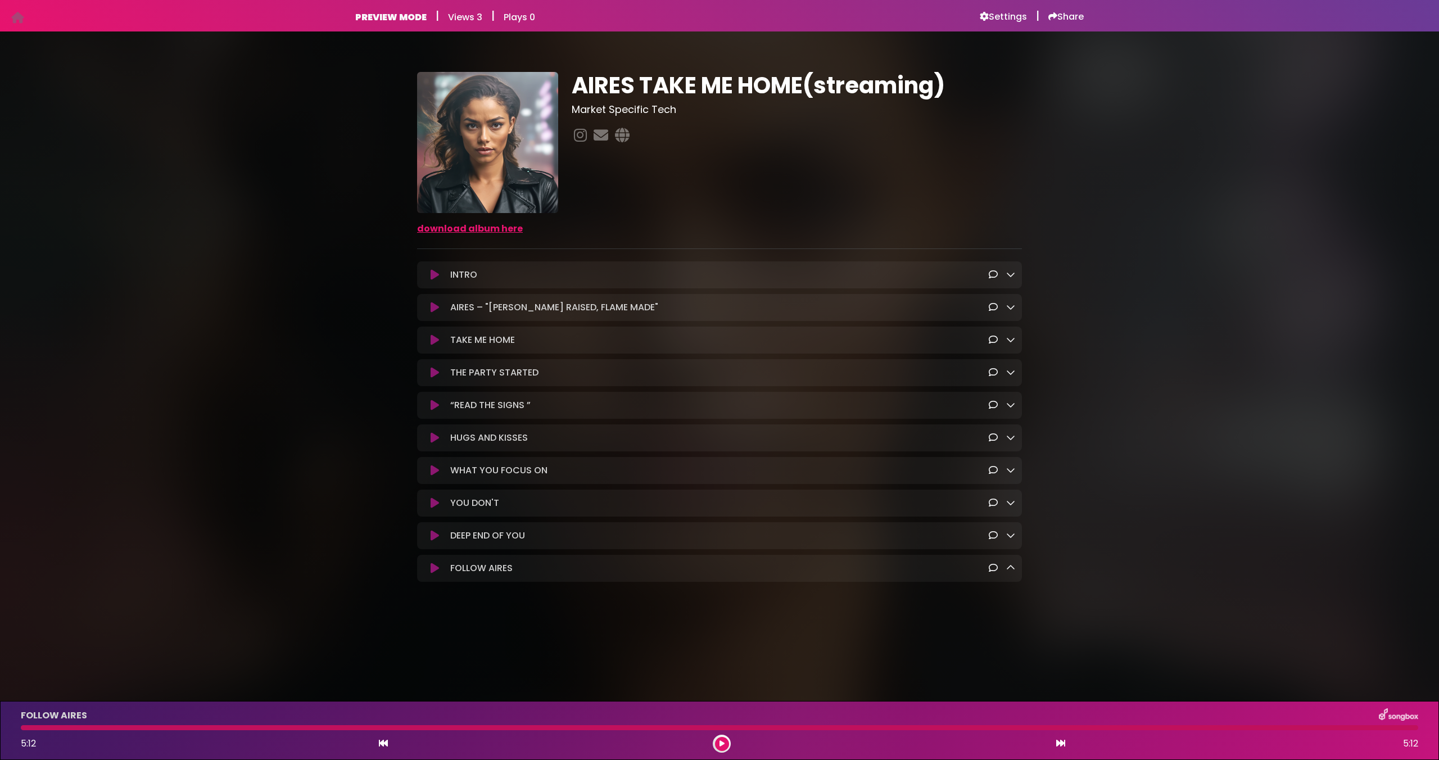
click at [433, 277] on icon at bounding box center [435, 274] width 8 height 11
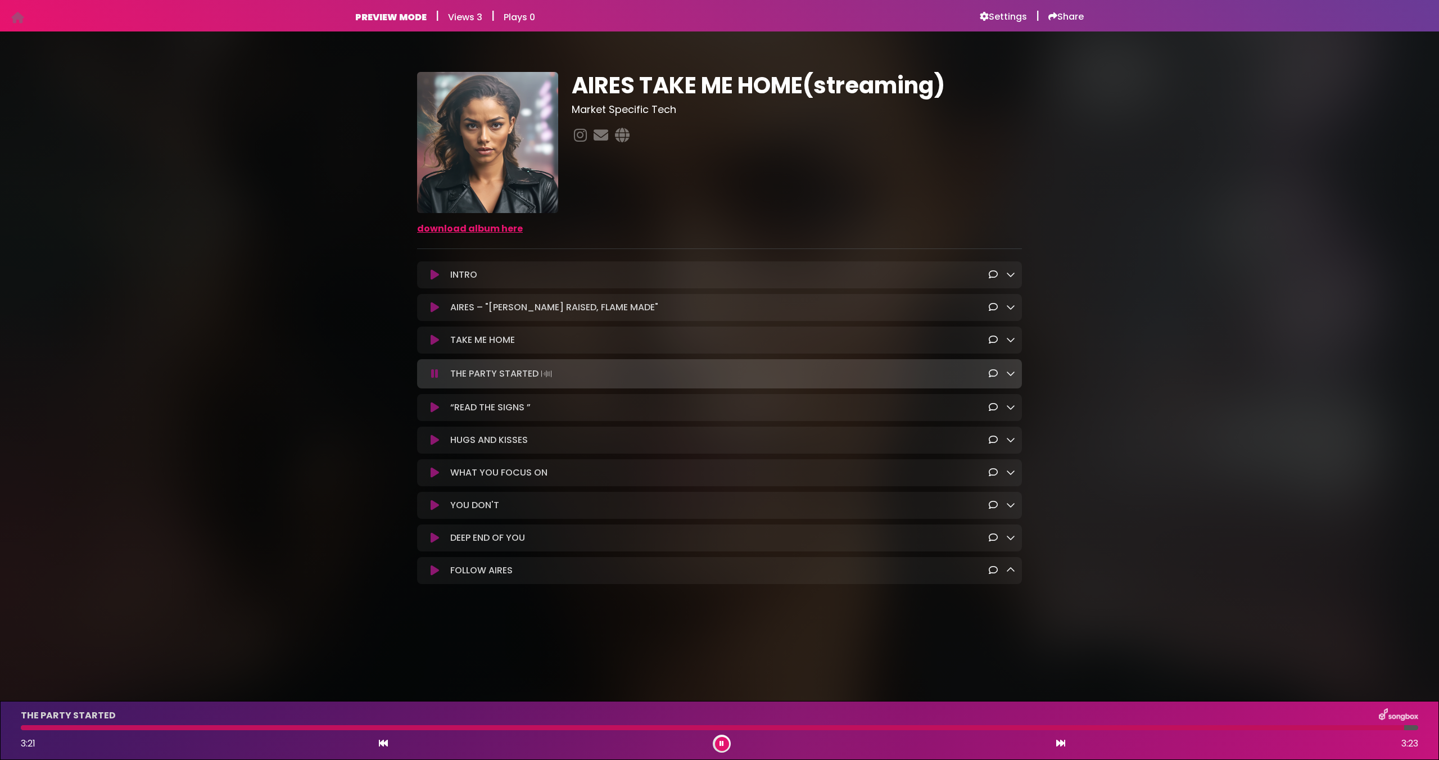
click at [722, 741] on icon at bounding box center [721, 743] width 4 height 7
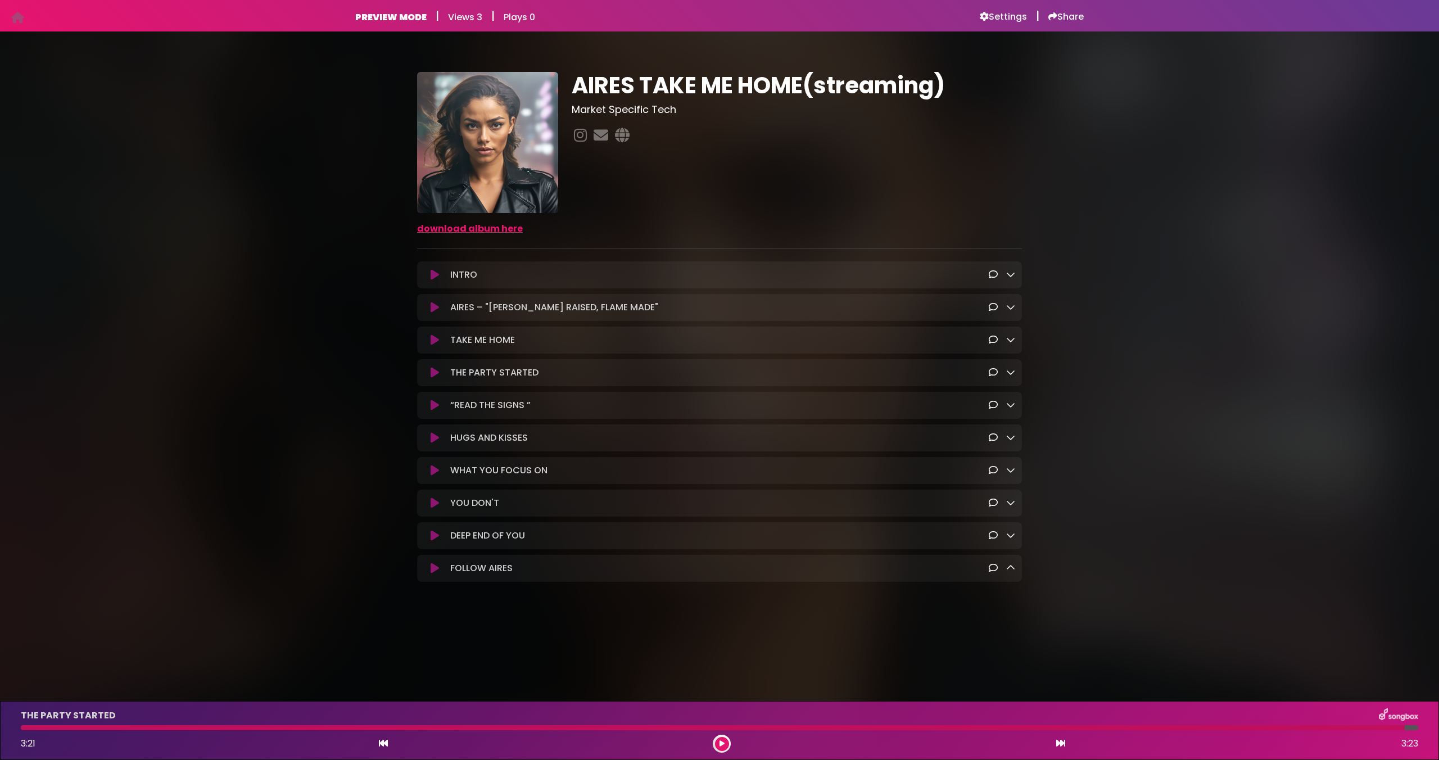
click at [432, 404] on icon at bounding box center [435, 405] width 8 height 11
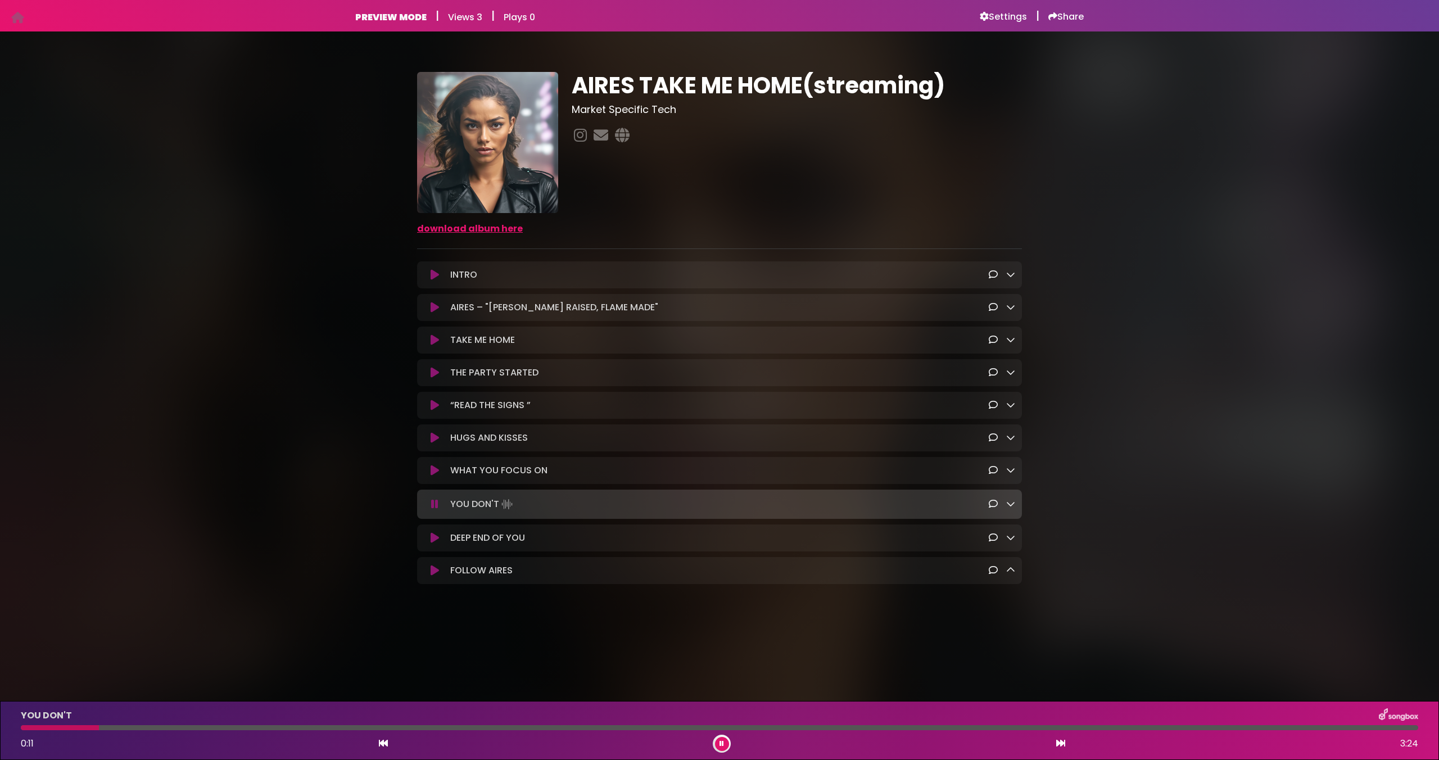
click at [424, 400] on button at bounding box center [435, 405] width 22 height 11
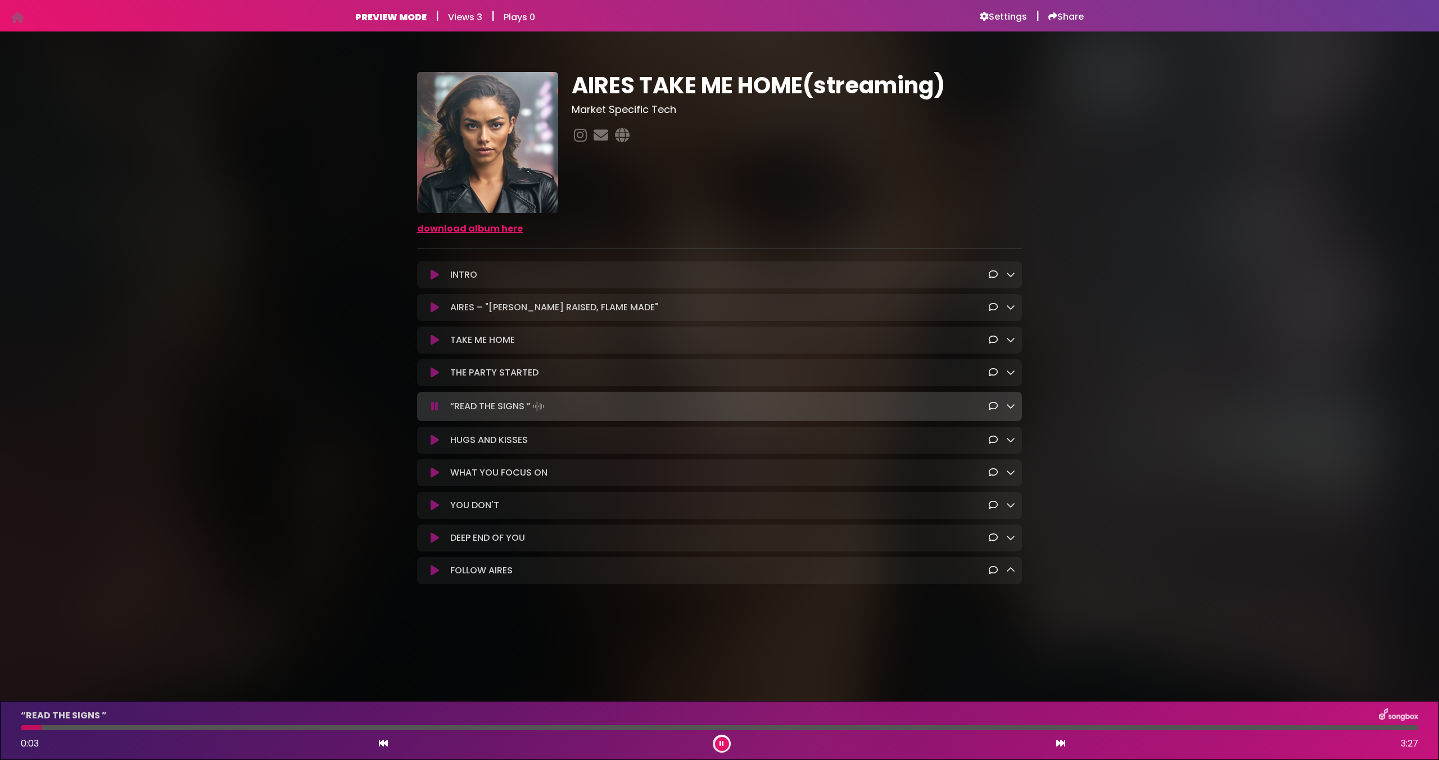
click at [431, 476] on icon at bounding box center [435, 472] width 8 height 11
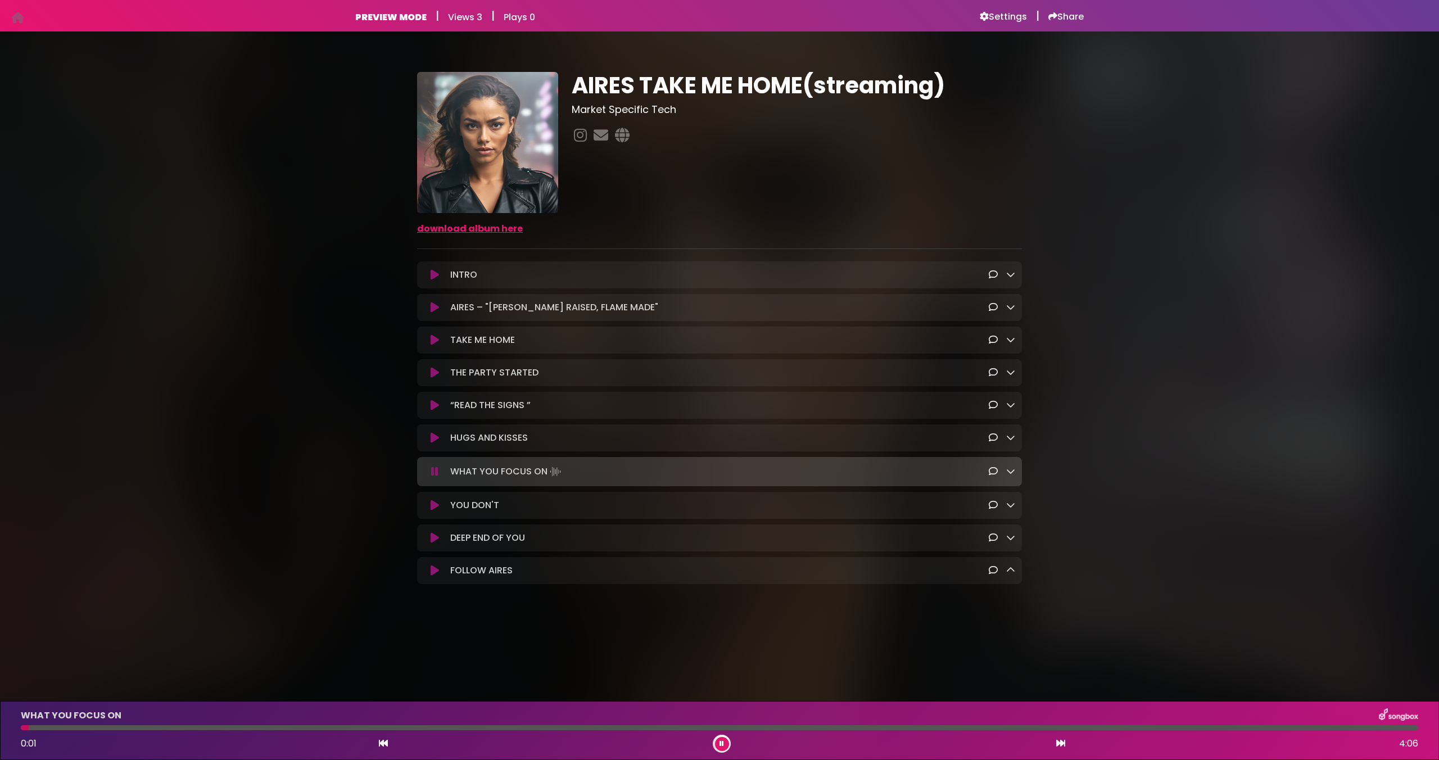
click at [467, 481] on div "WHAT YOU FOCUS ON Loading Track..." at bounding box center [719, 471] width 605 height 29
click at [438, 477] on button at bounding box center [435, 471] width 22 height 11
